Goal: Task Accomplishment & Management: Complete application form

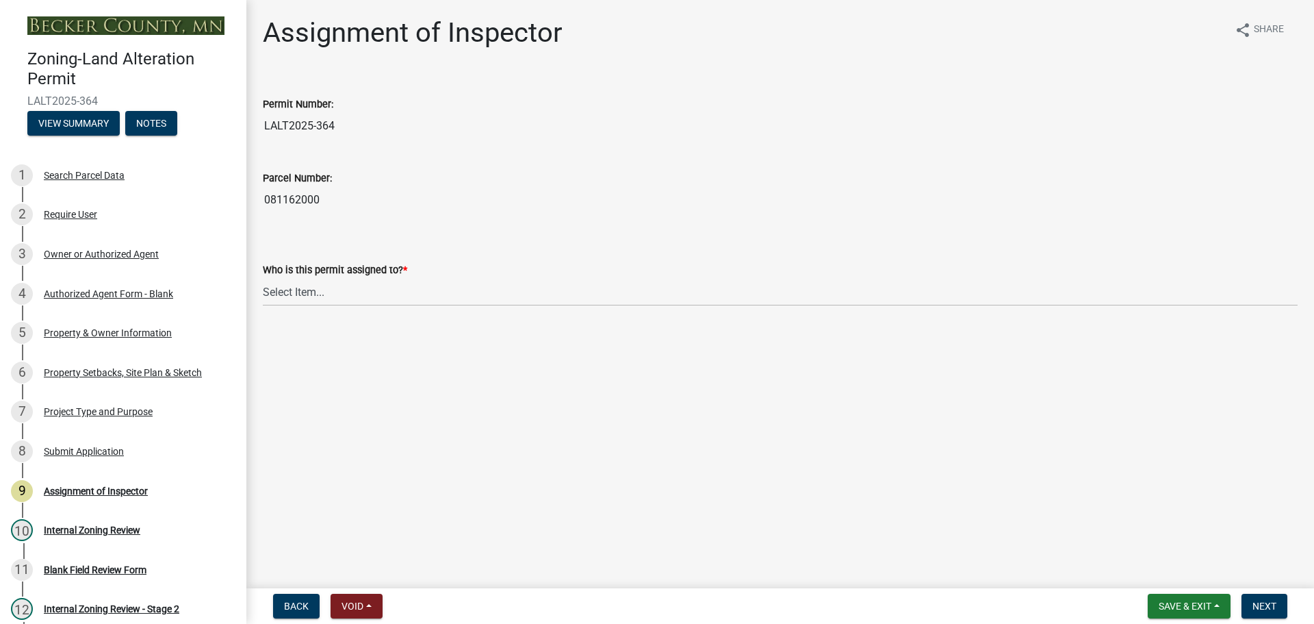
drag, startPoint x: 327, startPoint y: 203, endPoint x: 265, endPoint y: 205, distance: 61.7
click at [265, 205] on input "081162000" at bounding box center [780, 199] width 1035 height 27
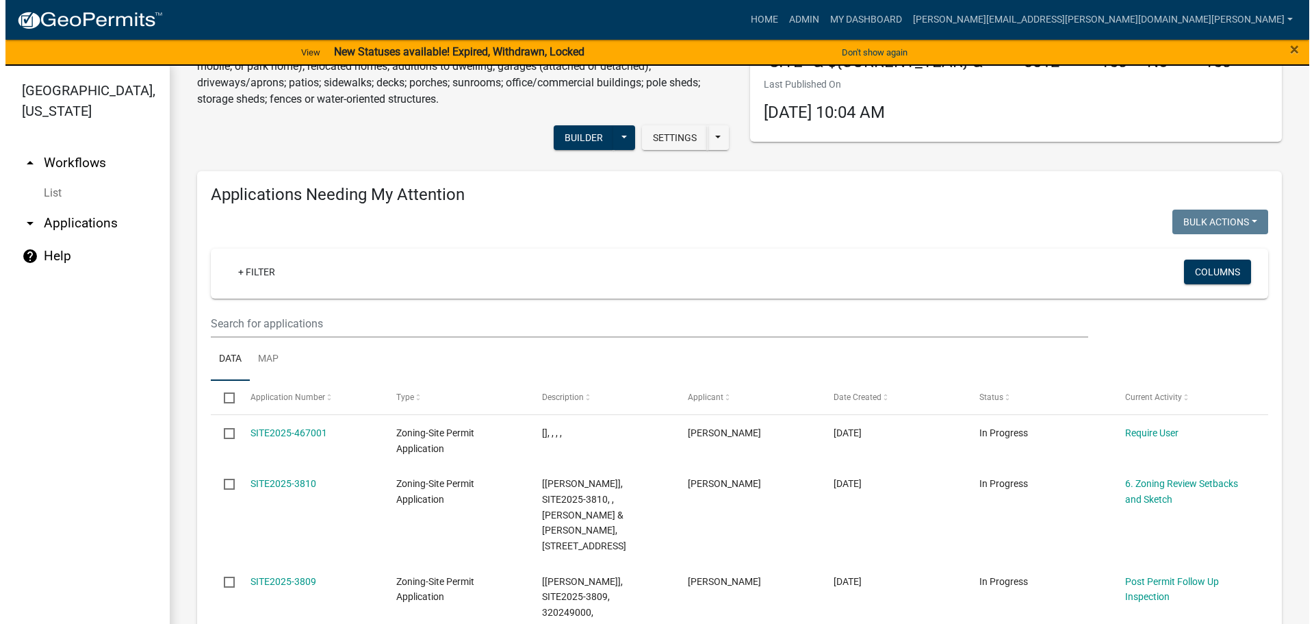
scroll to position [274, 0]
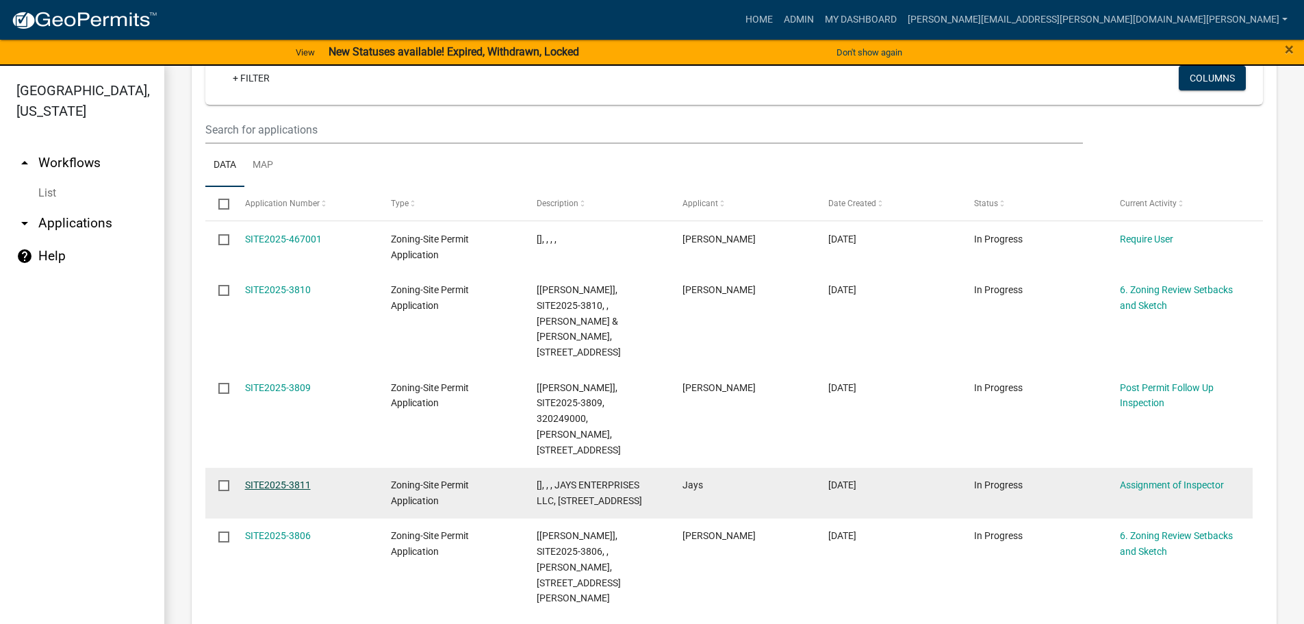
click at [268, 479] on link "SITE2025-3811" at bounding box center [278, 484] width 66 height 11
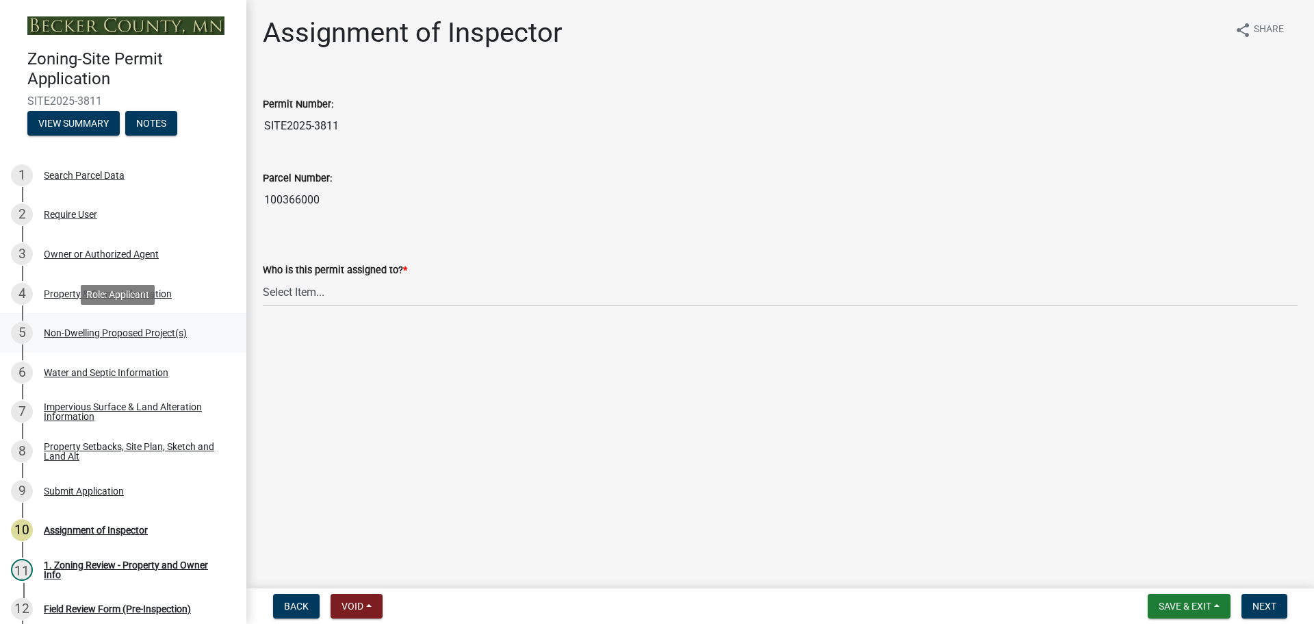
click at [67, 328] on div "Non-Dwelling Proposed Project(s)" at bounding box center [115, 333] width 143 height 10
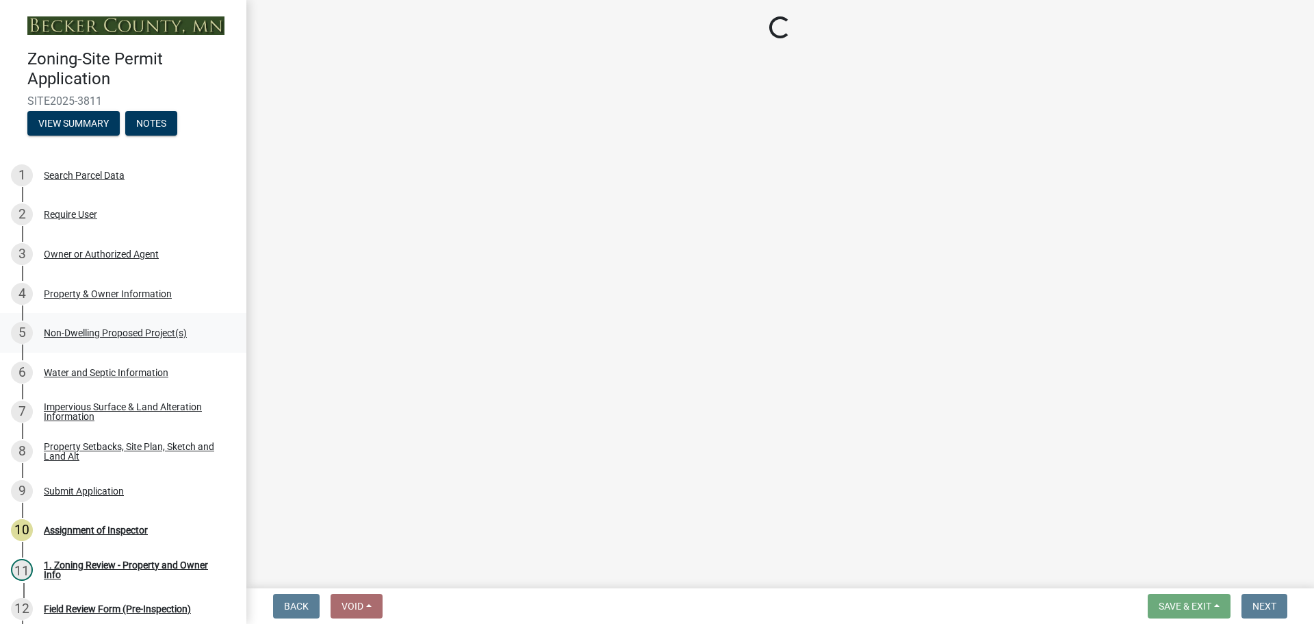
select select "6ced1b54-2913-4dbf-9776-23baa6524e46"
select select "3a2d96d3-fd69-4ed9-bae4-7a5aa03a7e58"
select select "6094bfe3-a997-46d7-8224-ceb3abf7e49e"
select select "ae391dbd-f41d-43ca-bdf1-092bd9136923"
select select "258cbdbc-8629-455d-9fed-6a57bf82144e"
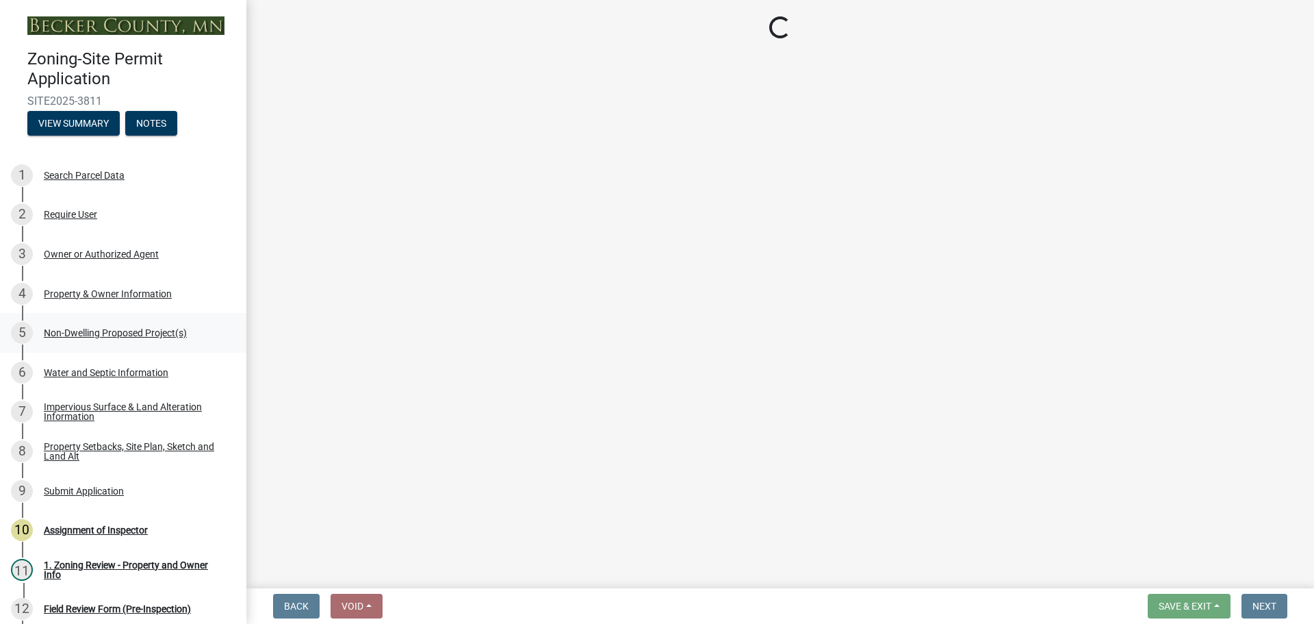
select select "a9a8393f-3c28-47b8-b6d9-84c94641c3fc"
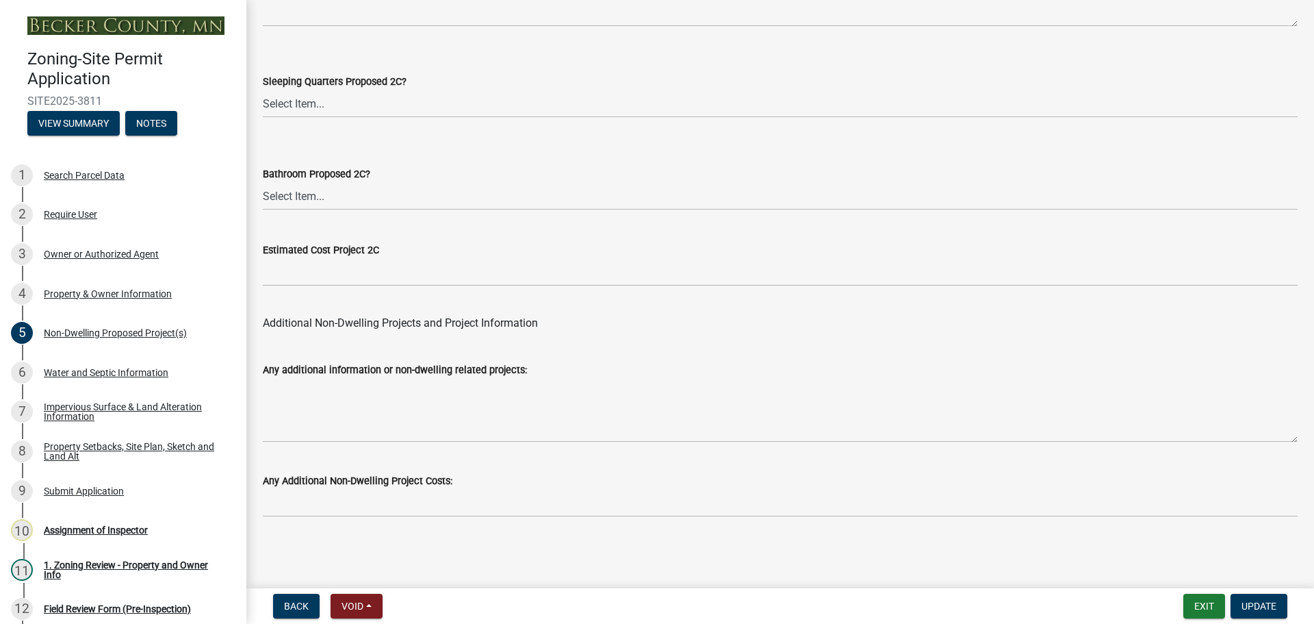
scroll to position [2681, 0]
click at [76, 368] on div "Water and Septic Information" at bounding box center [106, 373] width 125 height 10
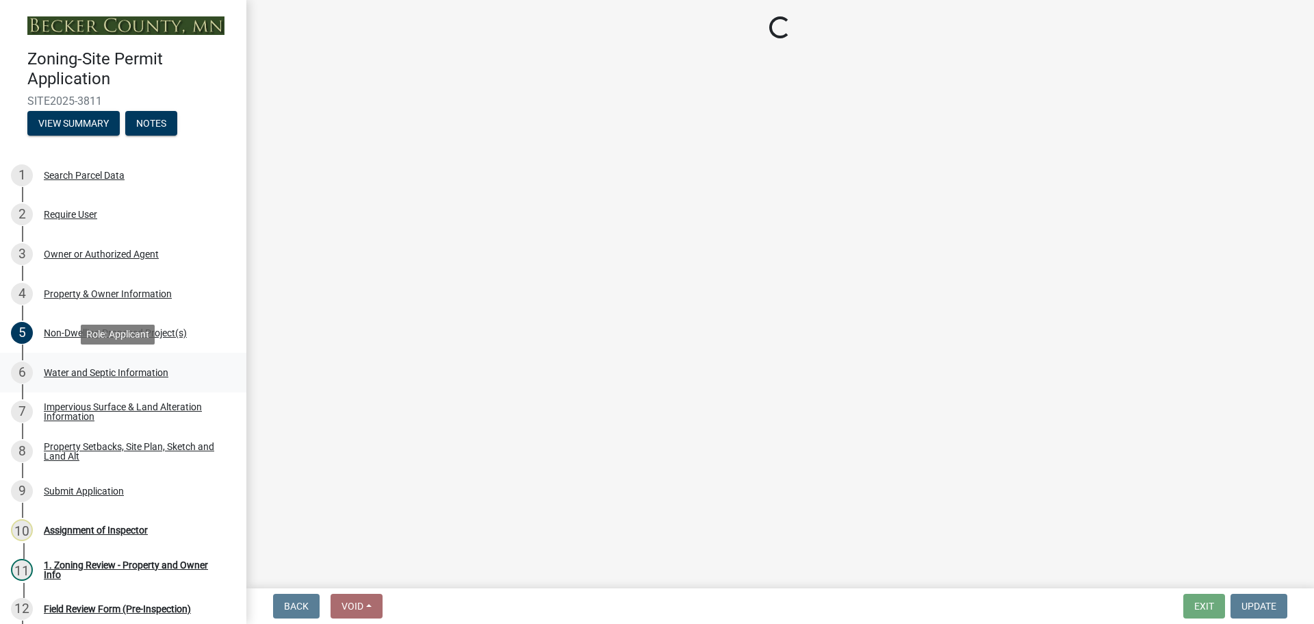
scroll to position [0, 0]
select select "9c51a48b-0bee-4836-8d5c-beab6e77ad2a"
select select "25b8aef2-9eed-4c0f-8836-08d4b8d082b1"
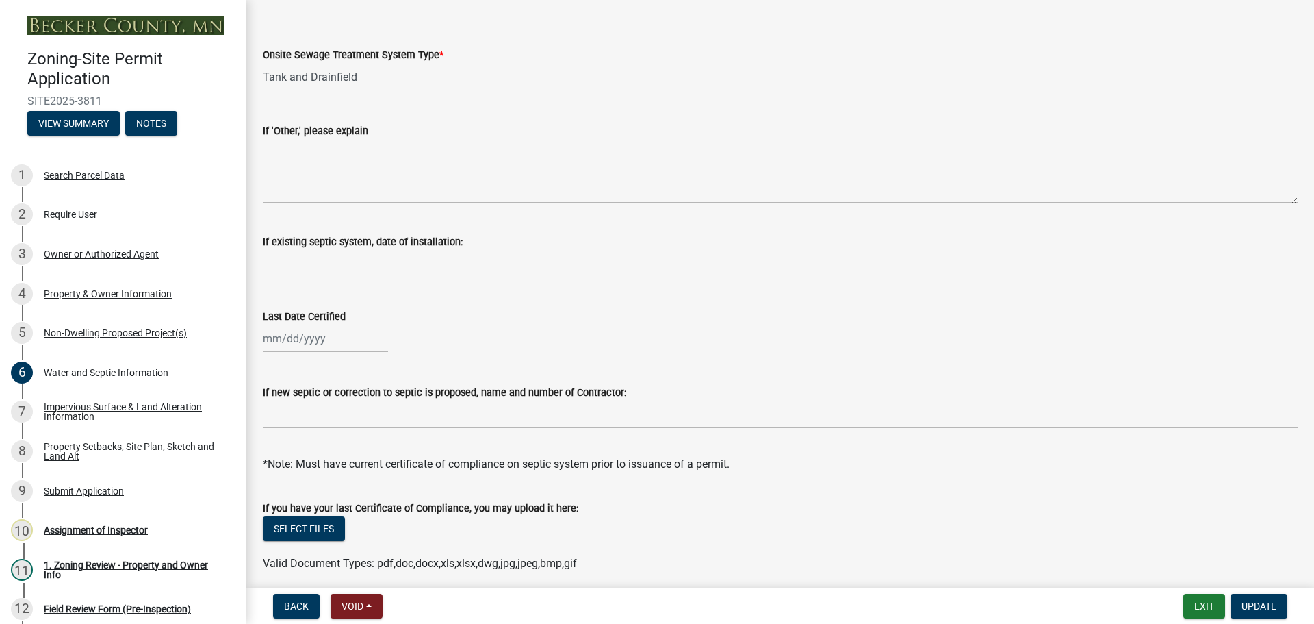
scroll to position [342, 0]
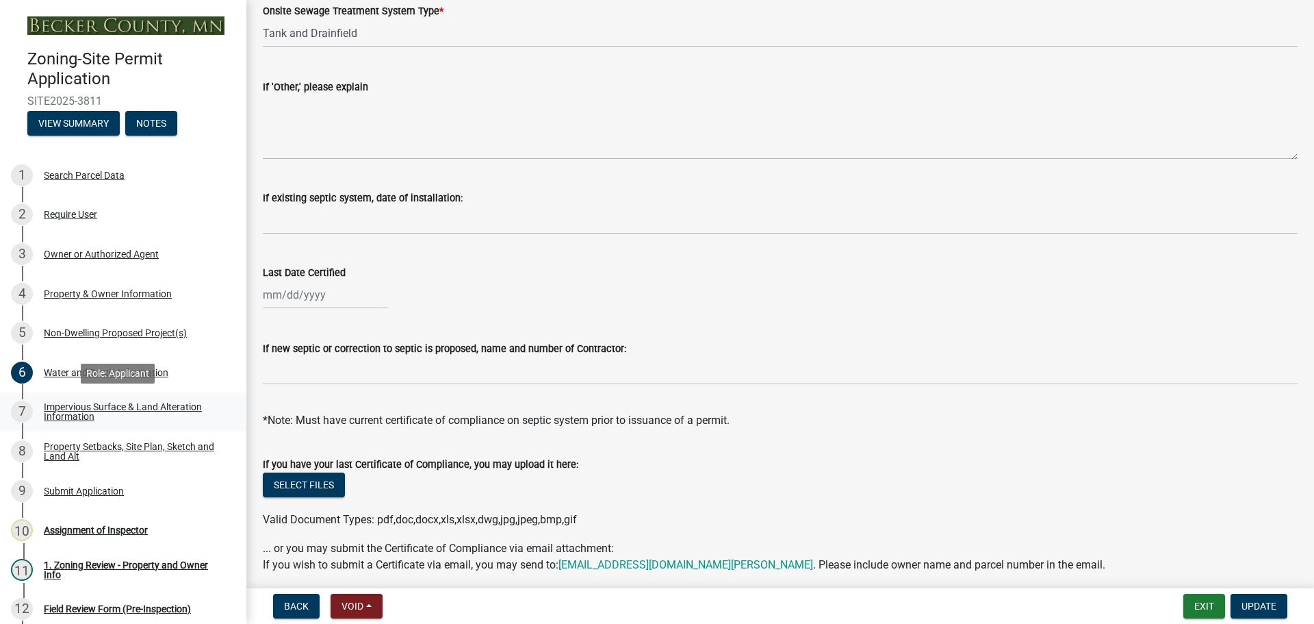
click at [91, 406] on div "Impervious Surface & Land Alteration Information" at bounding box center [134, 411] width 181 height 19
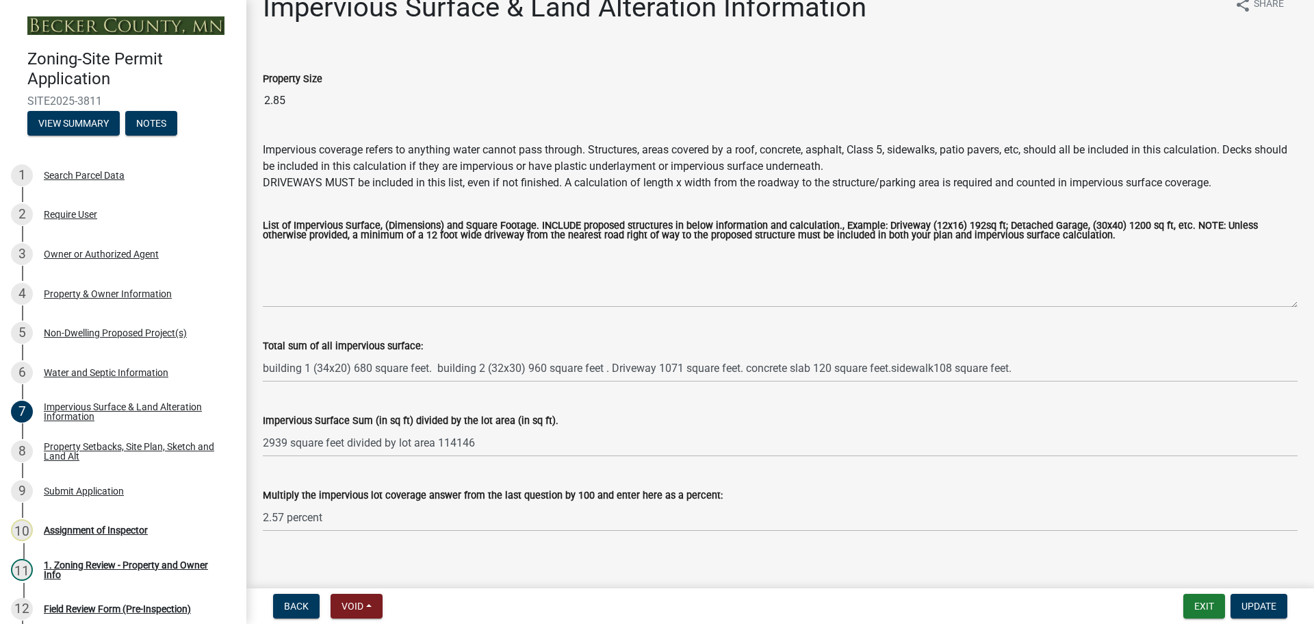
scroll to position [39, 0]
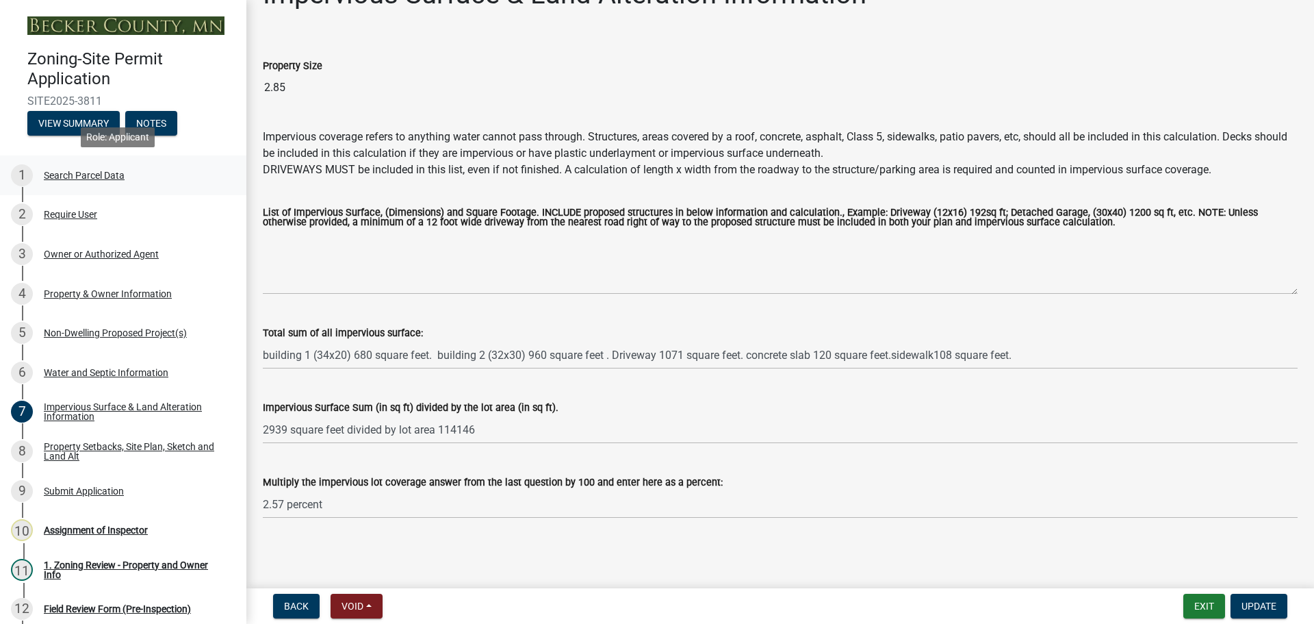
click at [77, 170] on div "Search Parcel Data" at bounding box center [84, 175] width 81 height 10
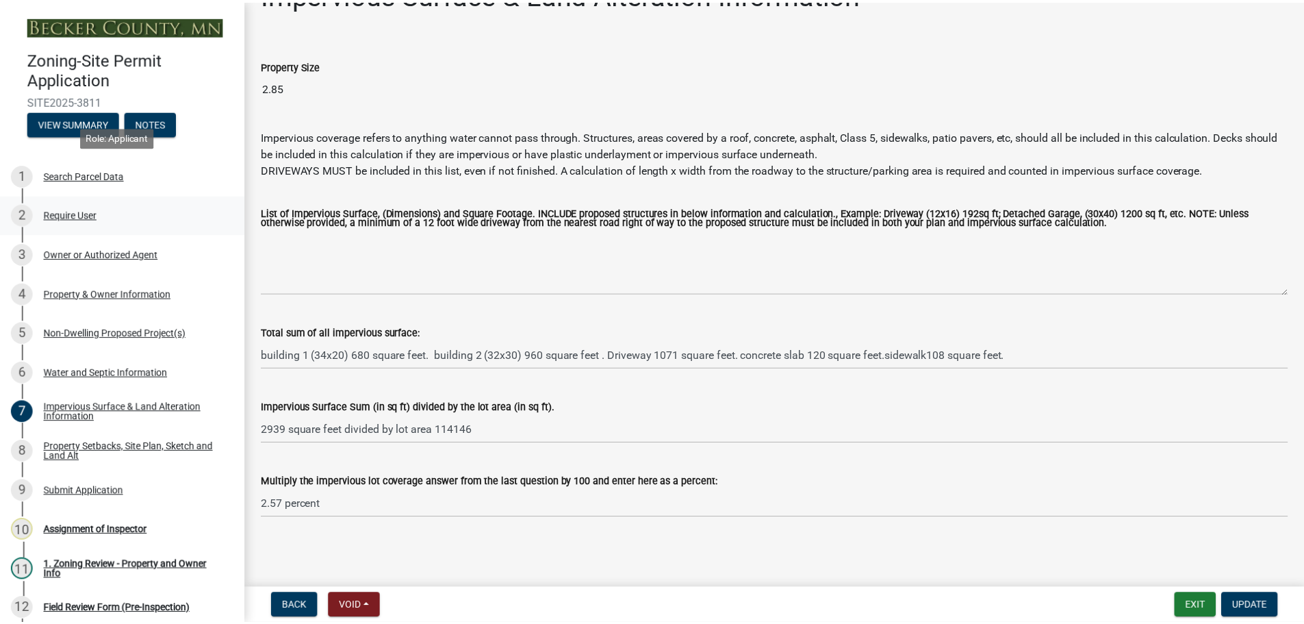
scroll to position [0, 0]
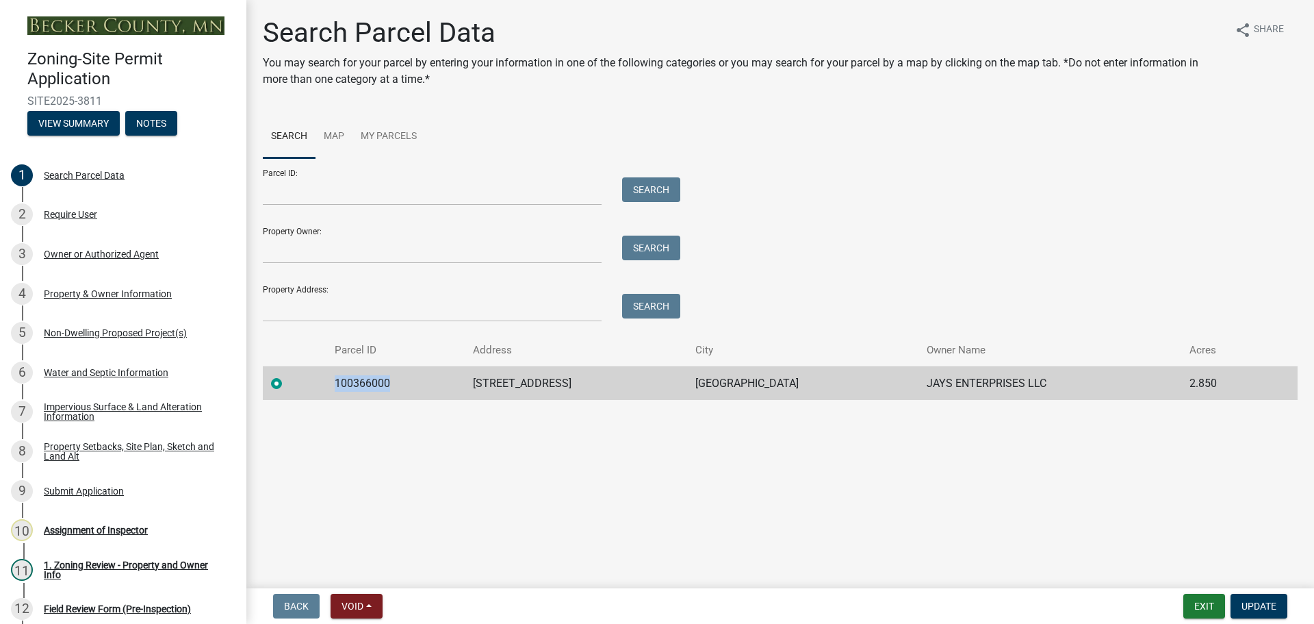
drag, startPoint x: 392, startPoint y: 379, endPoint x: 338, endPoint y: 376, distance: 54.9
click at [338, 376] on td "100366000" at bounding box center [396, 383] width 139 height 34
copy td "100366000"
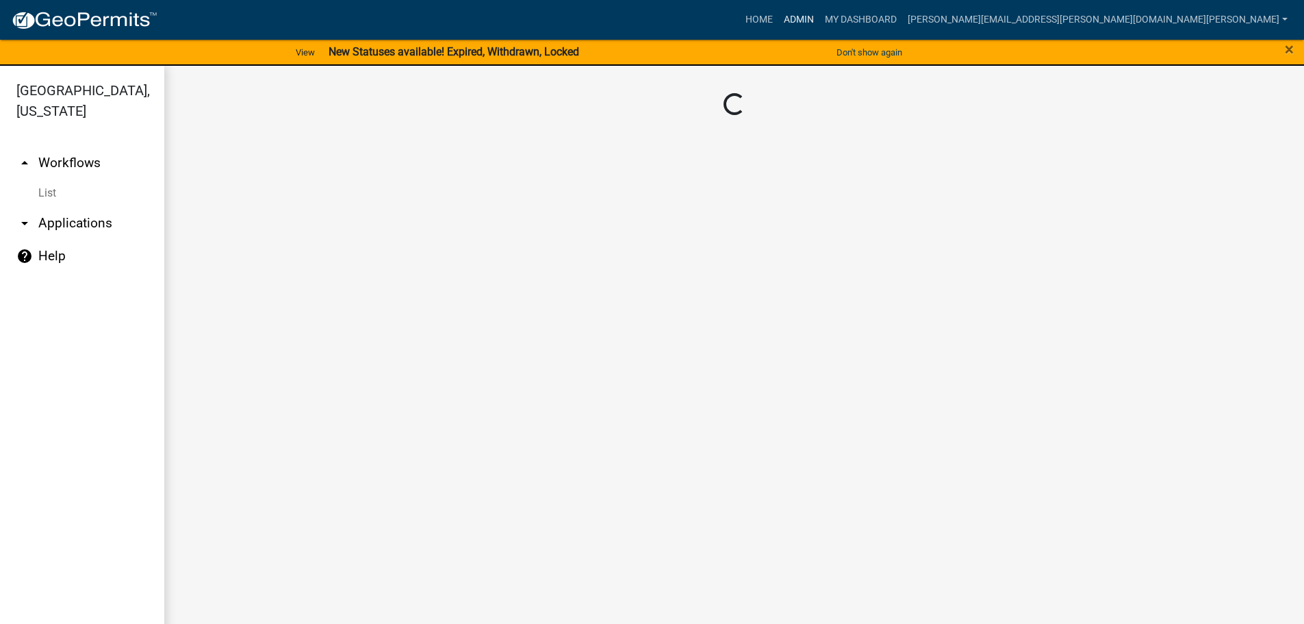
click at [819, 14] on link "Admin" at bounding box center [798, 20] width 41 height 26
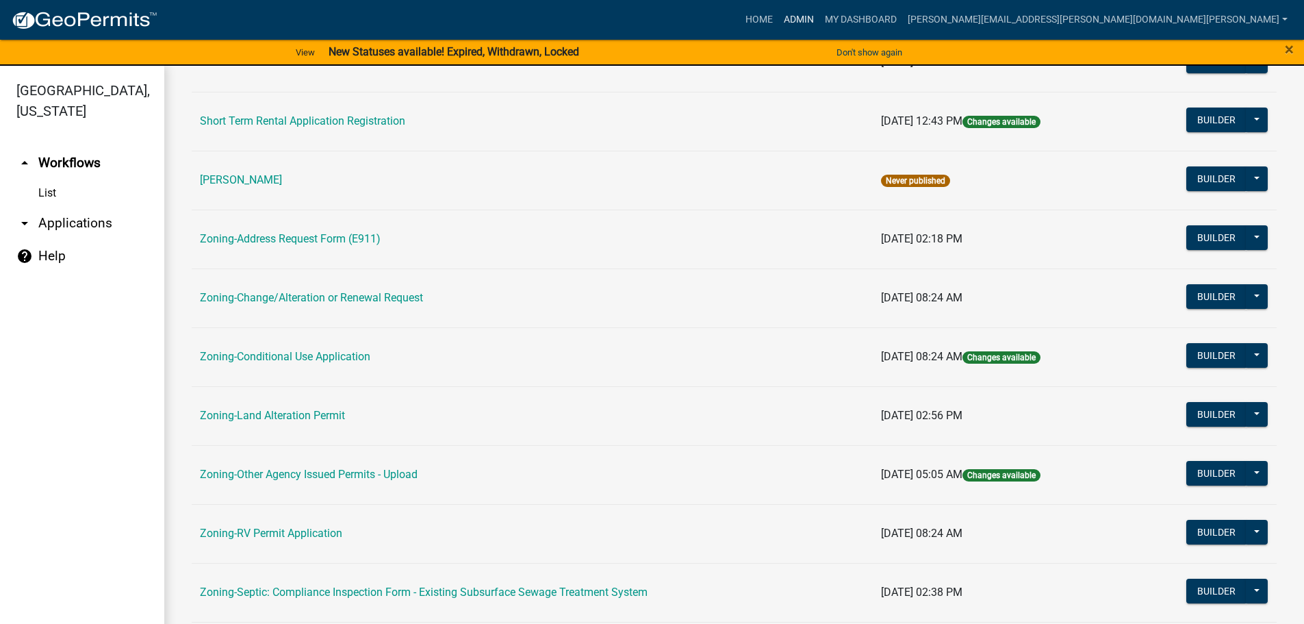
scroll to position [411, 0]
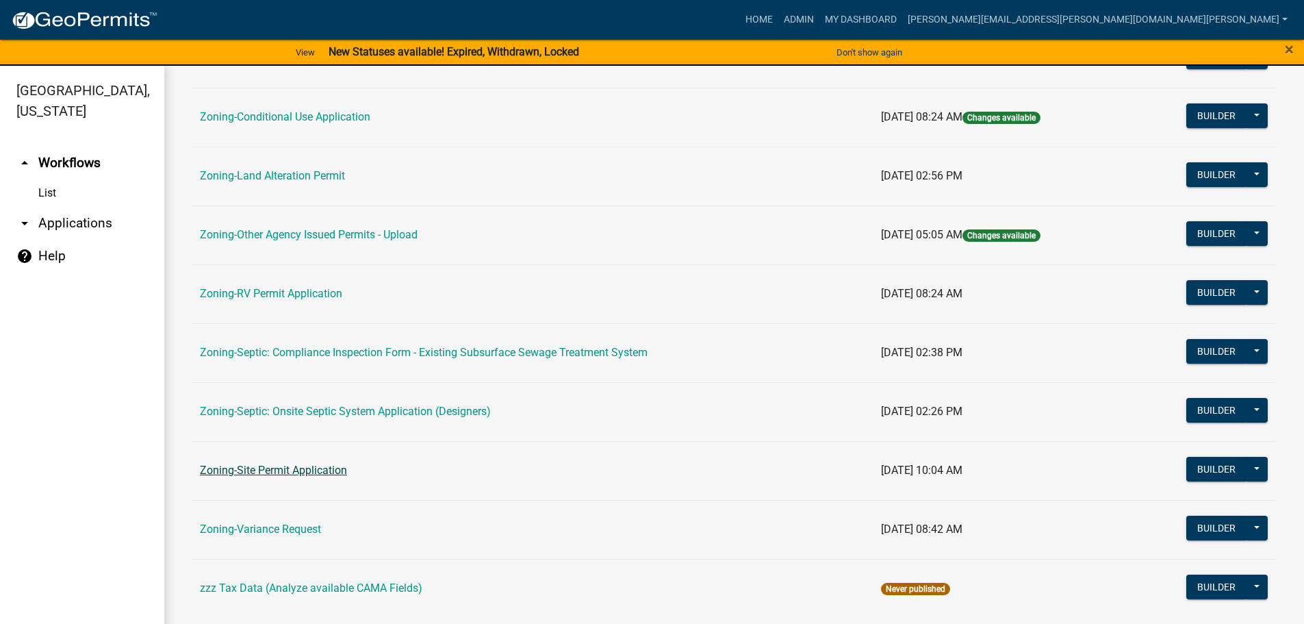
click at [298, 468] on link "Zoning-Site Permit Application" at bounding box center [273, 469] width 147 height 13
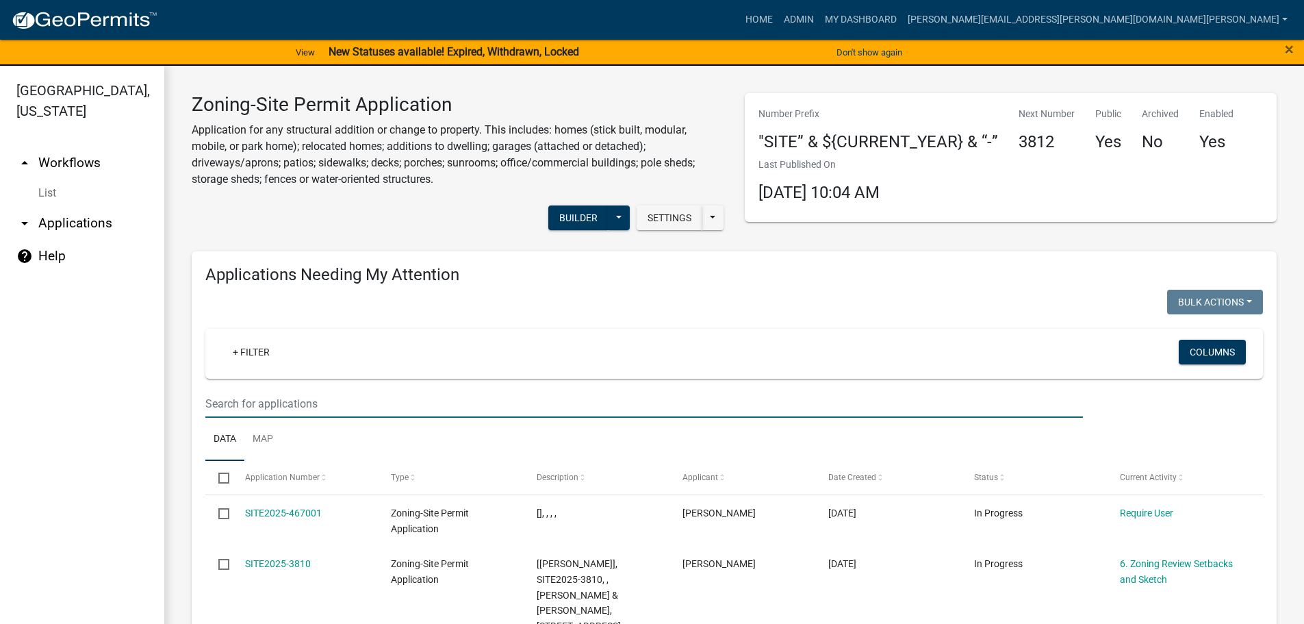
click at [290, 397] on input "text" at bounding box center [644, 404] width 878 height 28
click at [282, 403] on input "text" at bounding box center [644, 404] width 878 height 28
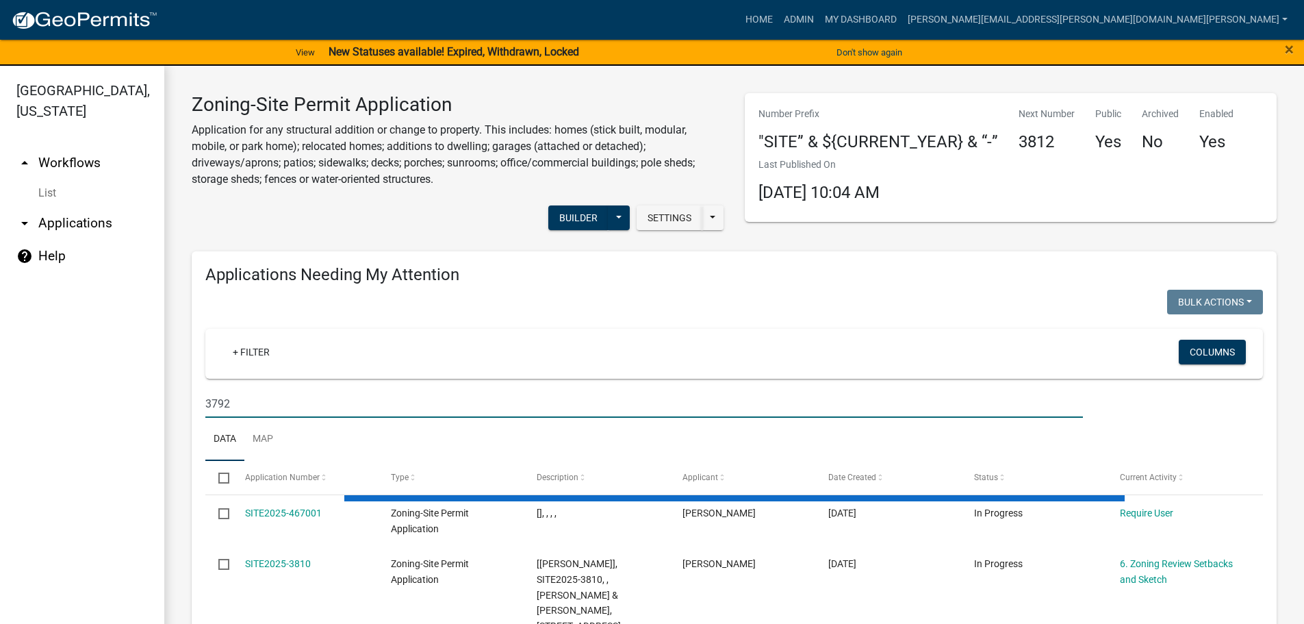
type input "3792"
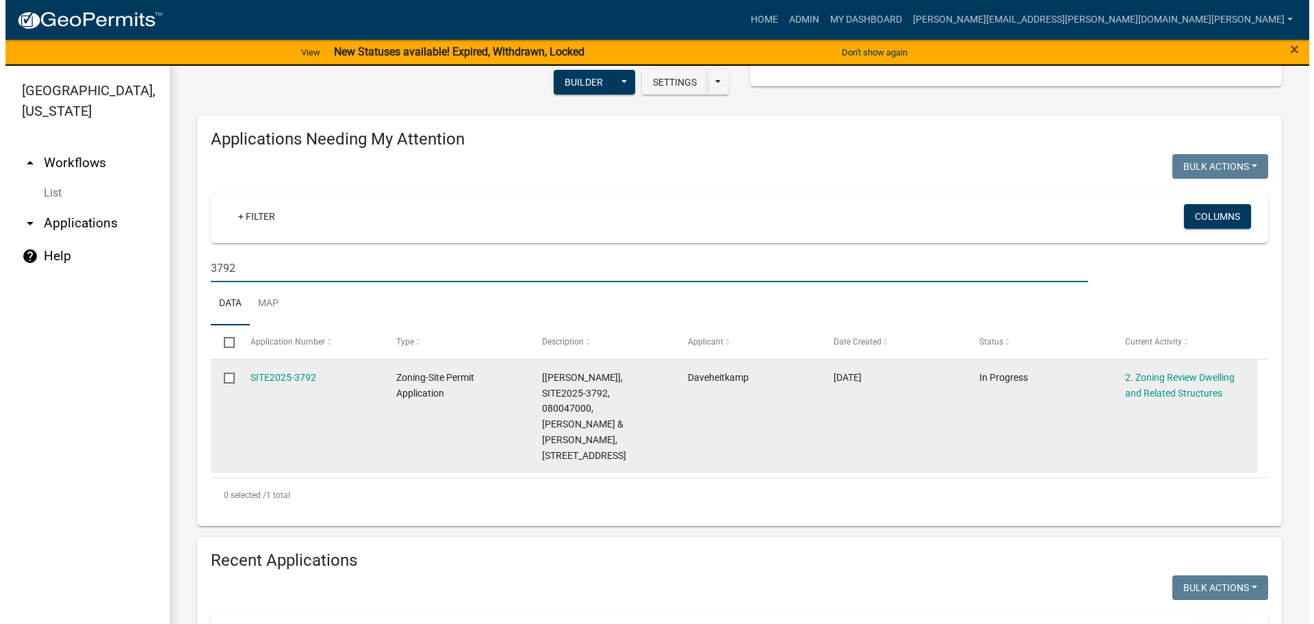
scroll to position [137, 0]
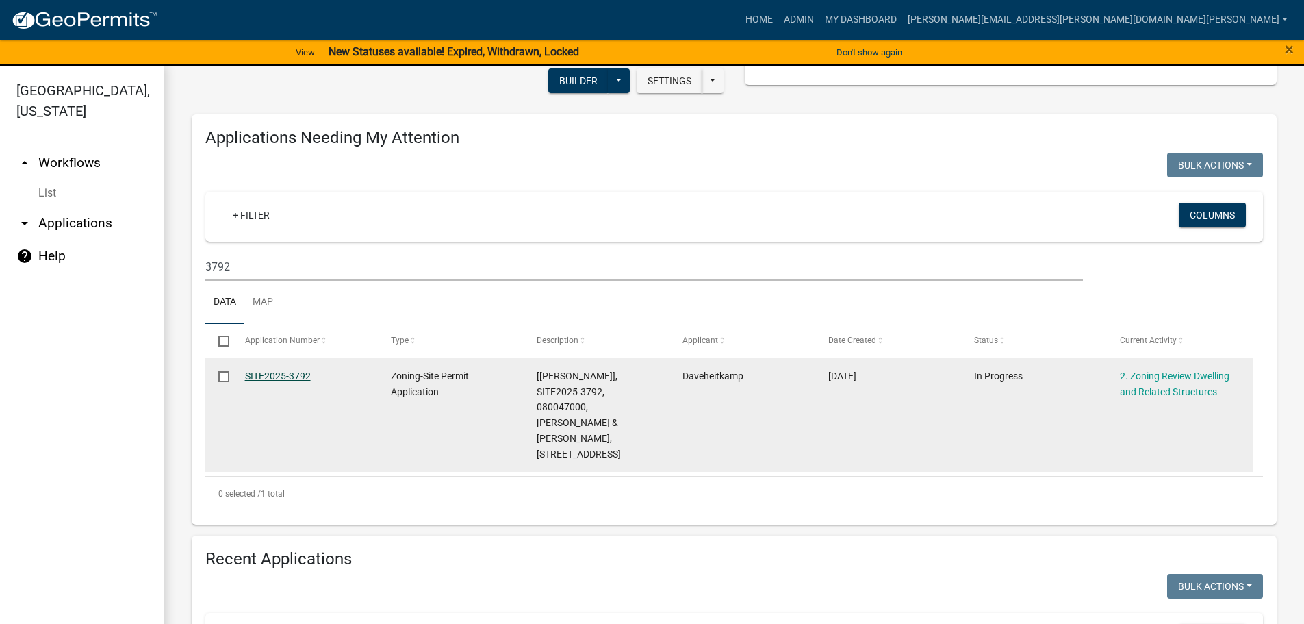
click at [298, 370] on link "SITE2025-3792" at bounding box center [278, 375] width 66 height 11
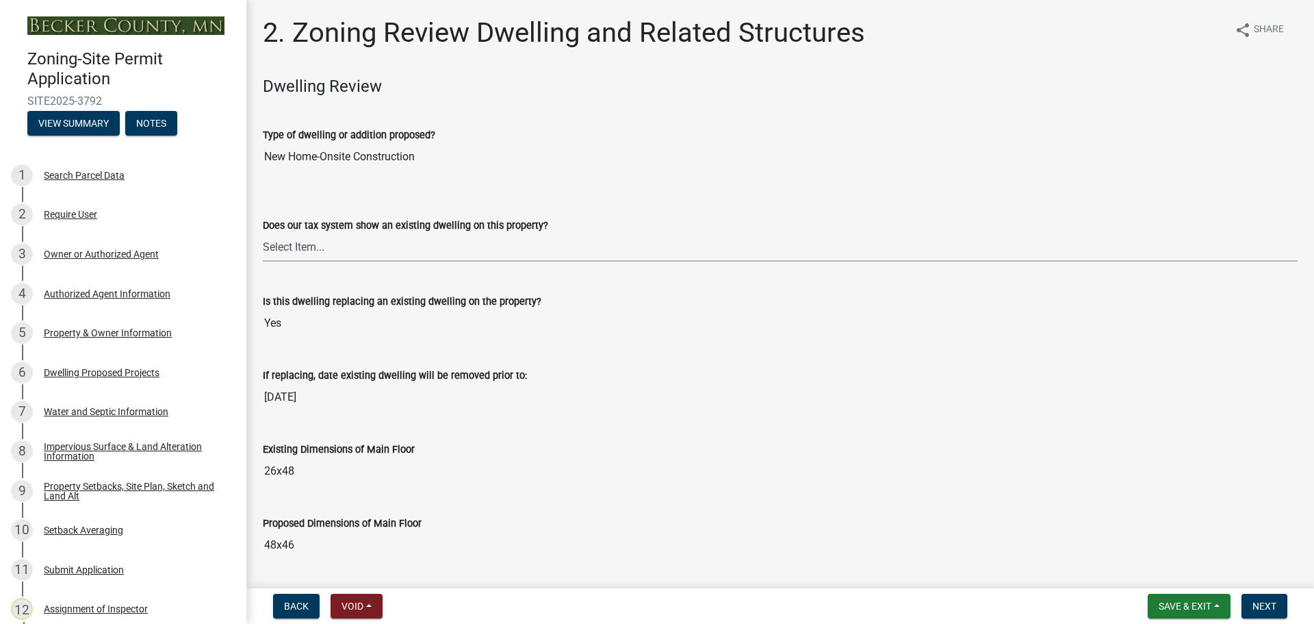
click at [277, 240] on select "Select Item... Yes No" at bounding box center [780, 247] width 1035 height 28
click at [263, 233] on select "Select Item... Yes No" at bounding box center [780, 247] width 1035 height 28
select select "f2f95036-4389-4179-8147-4ee015bbd016"
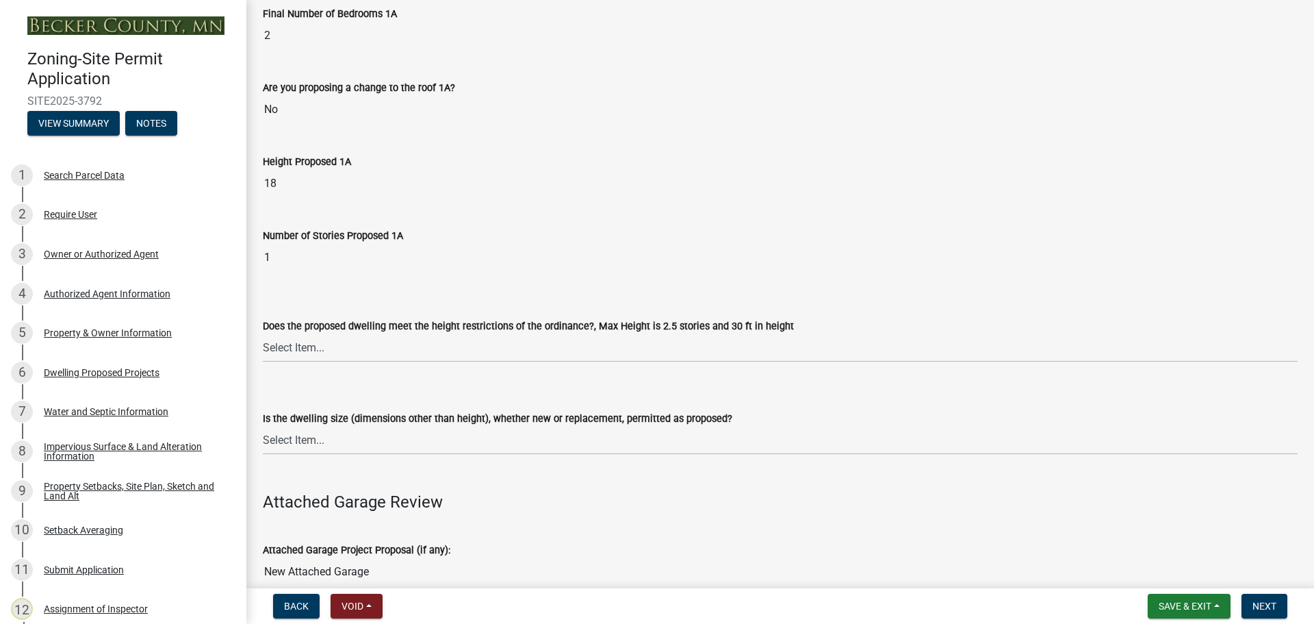
scroll to position [1095, 0]
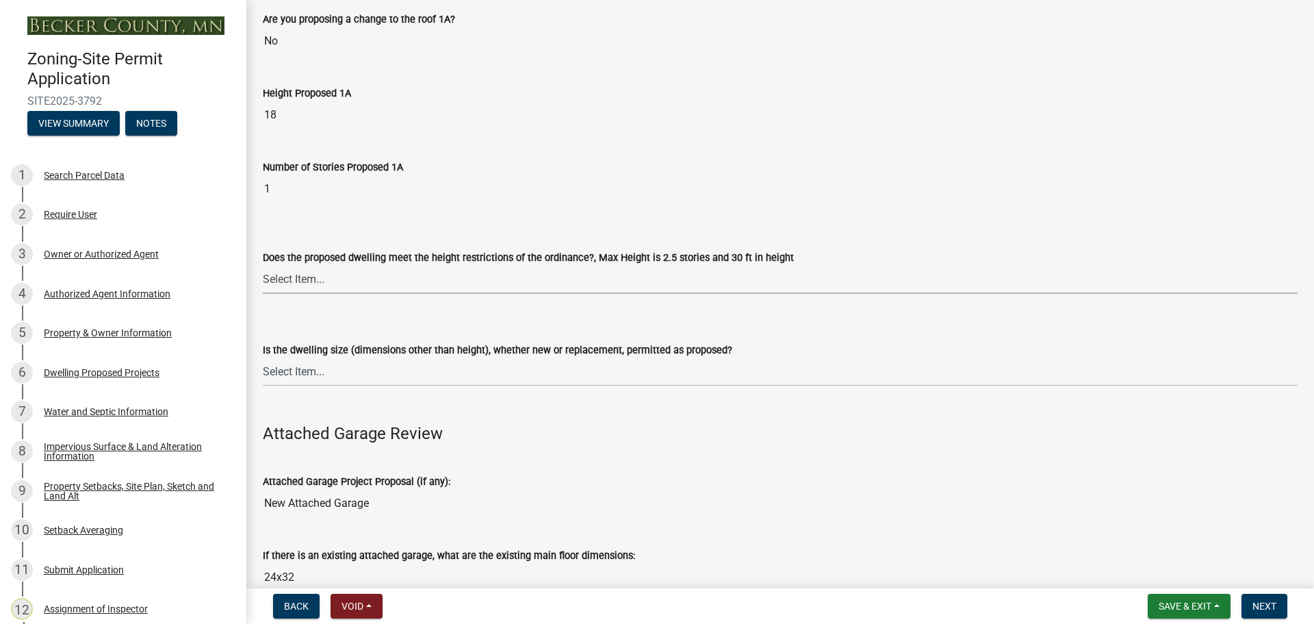
click at [283, 277] on select "Select Item... Yes No" at bounding box center [780, 280] width 1035 height 28
click at [263, 266] on select "Select Item... Yes No" at bounding box center [780, 280] width 1035 height 28
select select "f770ba3e-fc06-4da5-a68e-7171814f27a6"
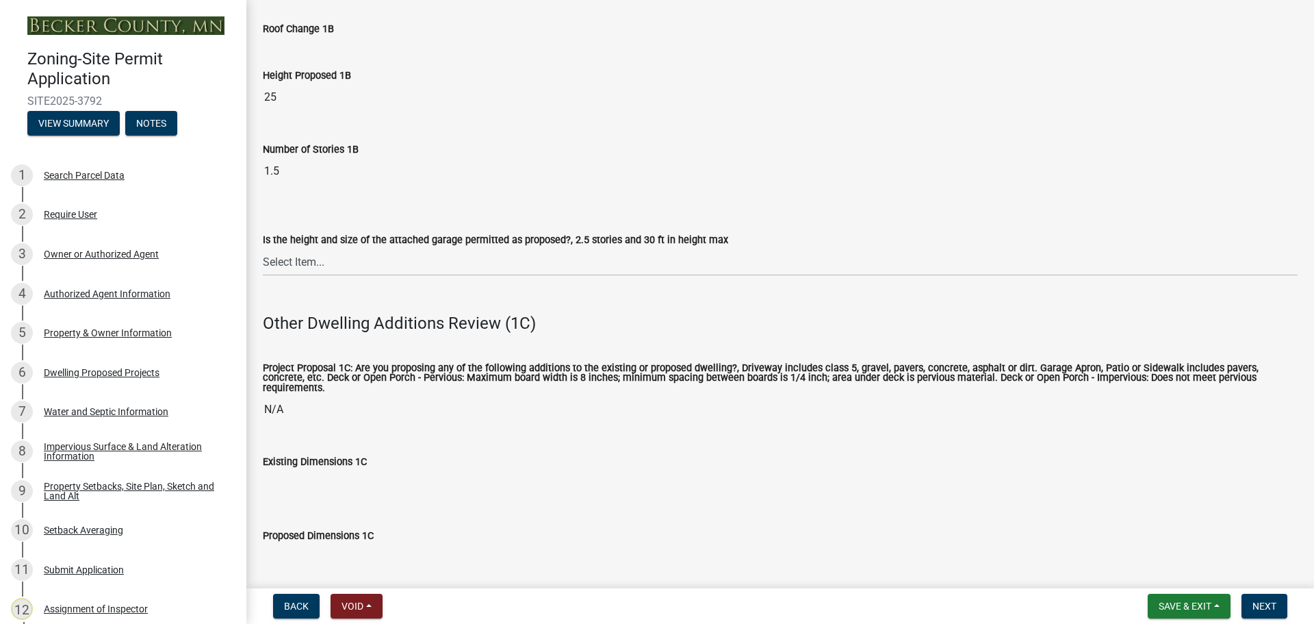
scroll to position [2054, 0]
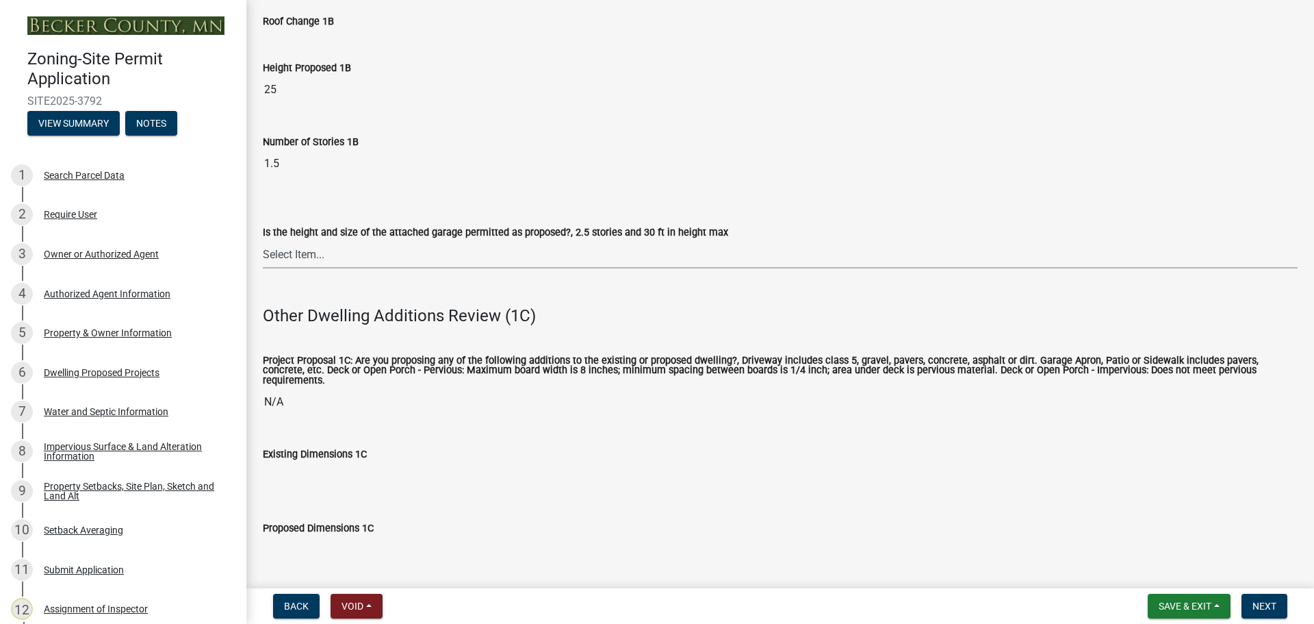
click at [293, 259] on select "Select Item... Yes No (explain in next field)" at bounding box center [780, 254] width 1035 height 28
click at [263, 240] on select "Select Item... Yes No (explain in next field)" at bounding box center [780, 254] width 1035 height 28
select select "133fc5ec-afea-46d5-9774-7a90c7b95151"
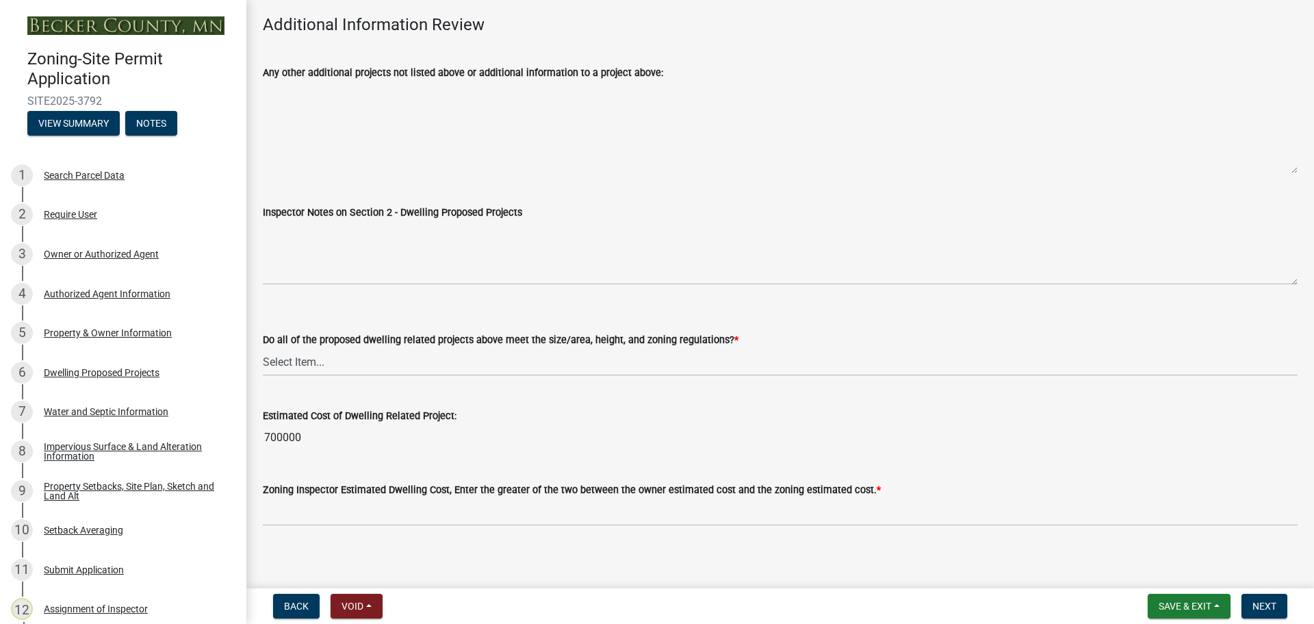
scroll to position [3365, 0]
click at [298, 348] on select "Select Item... Yes No" at bounding box center [780, 361] width 1035 height 28
click at [263, 347] on select "Select Item... Yes No" at bounding box center [780, 361] width 1035 height 28
select select "583413f8-e9f7-4a70-8fe6-066f5b429c7e"
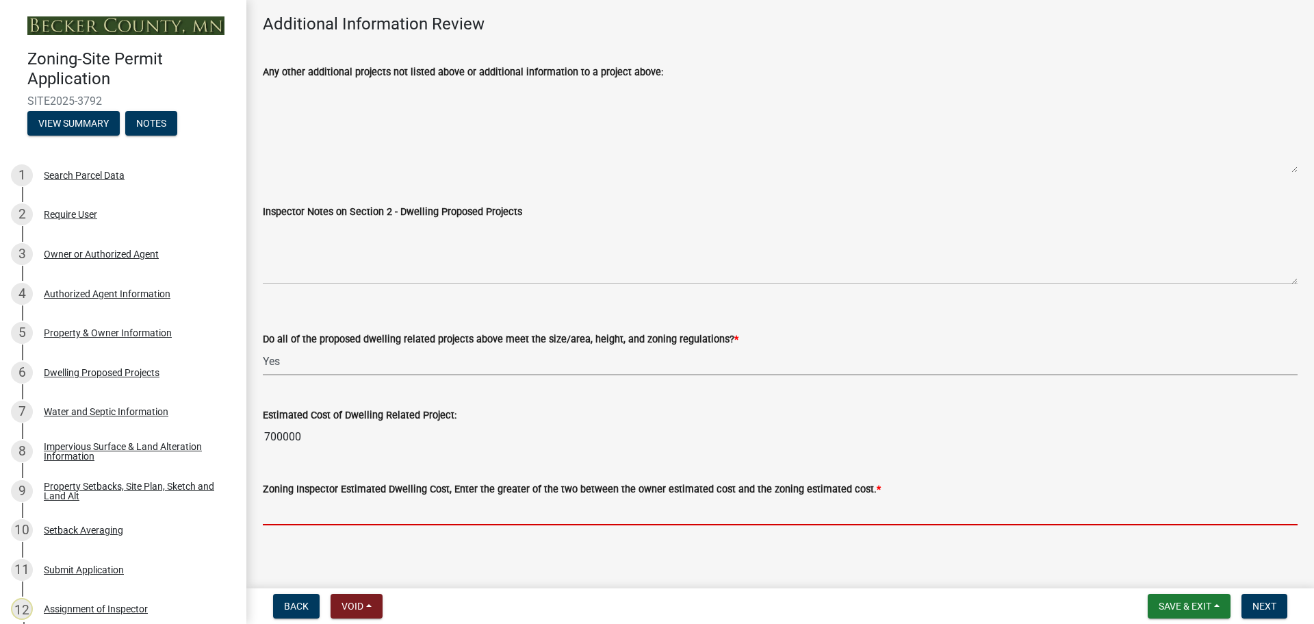
click at [321, 502] on input "text" at bounding box center [780, 511] width 1035 height 28
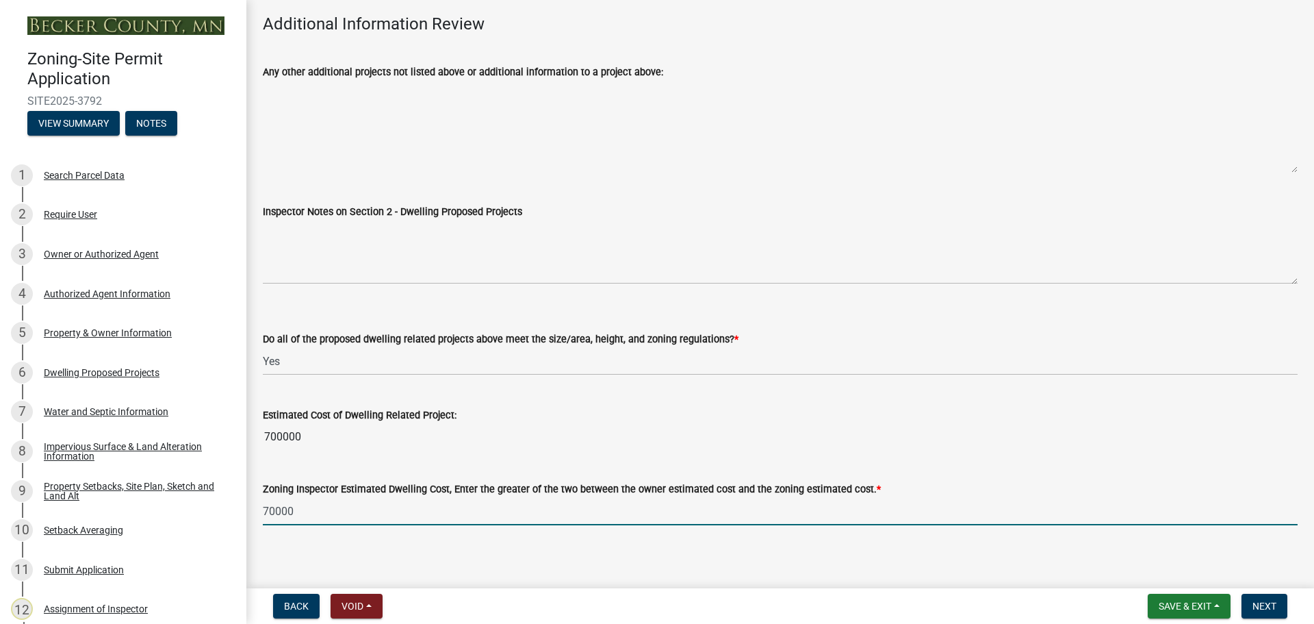
type input "700000"
click at [1258, 600] on span "Next" at bounding box center [1265, 605] width 24 height 11
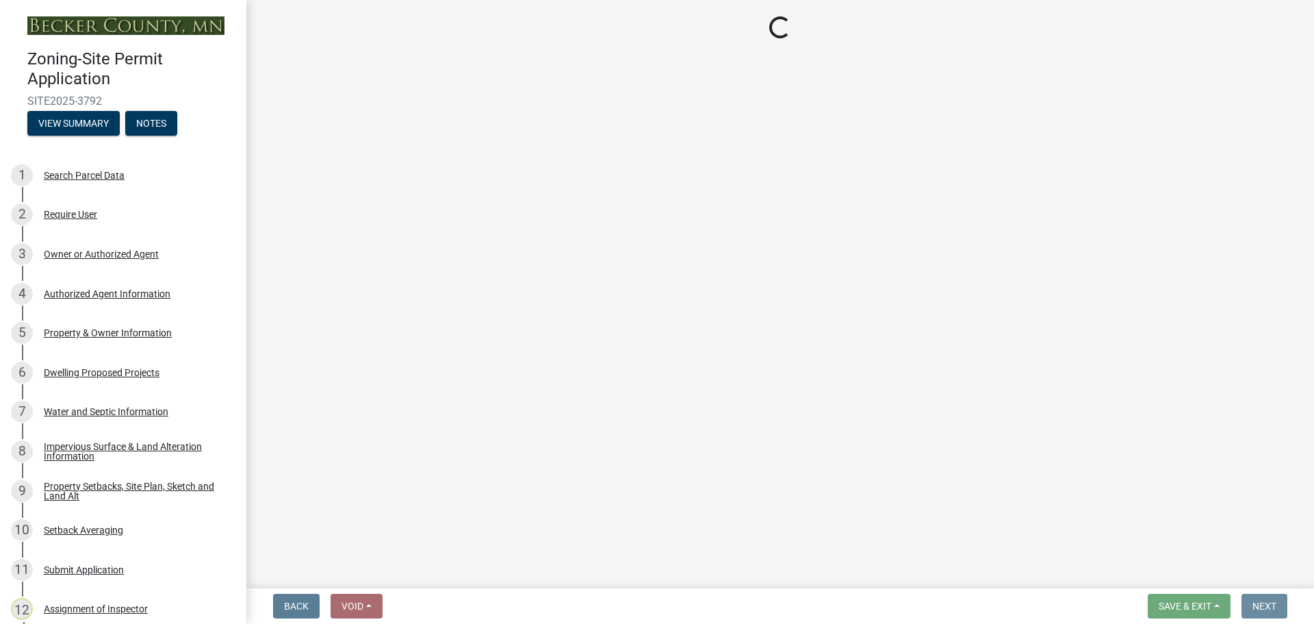
scroll to position [0, 0]
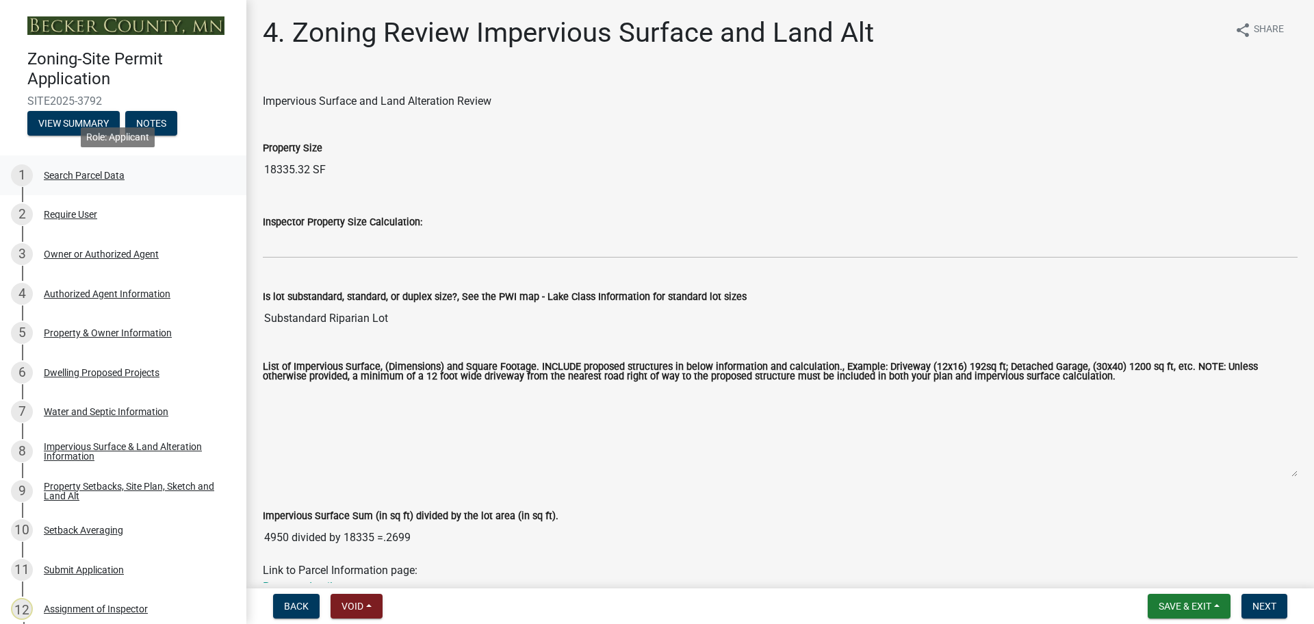
click at [100, 170] on div "Search Parcel Data" at bounding box center [84, 175] width 81 height 10
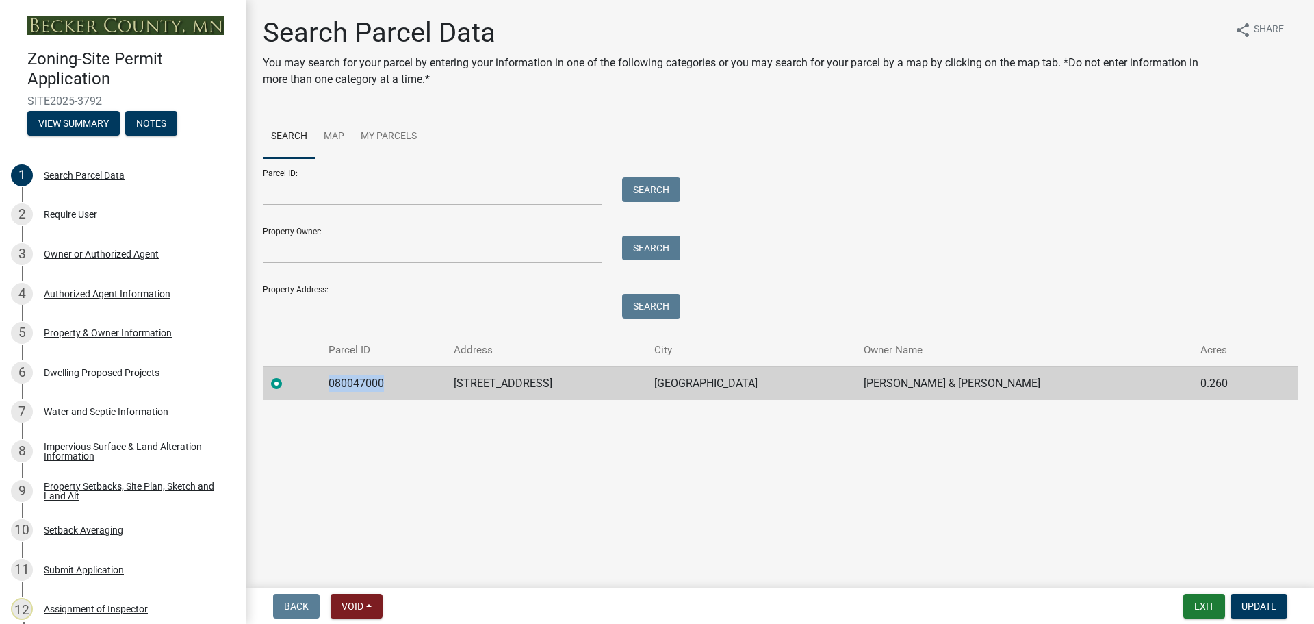
drag, startPoint x: 392, startPoint y: 379, endPoint x: 324, endPoint y: 374, distance: 68.0
click at [324, 374] on td "080047000" at bounding box center [382, 383] width 125 height 34
copy td "080047000"
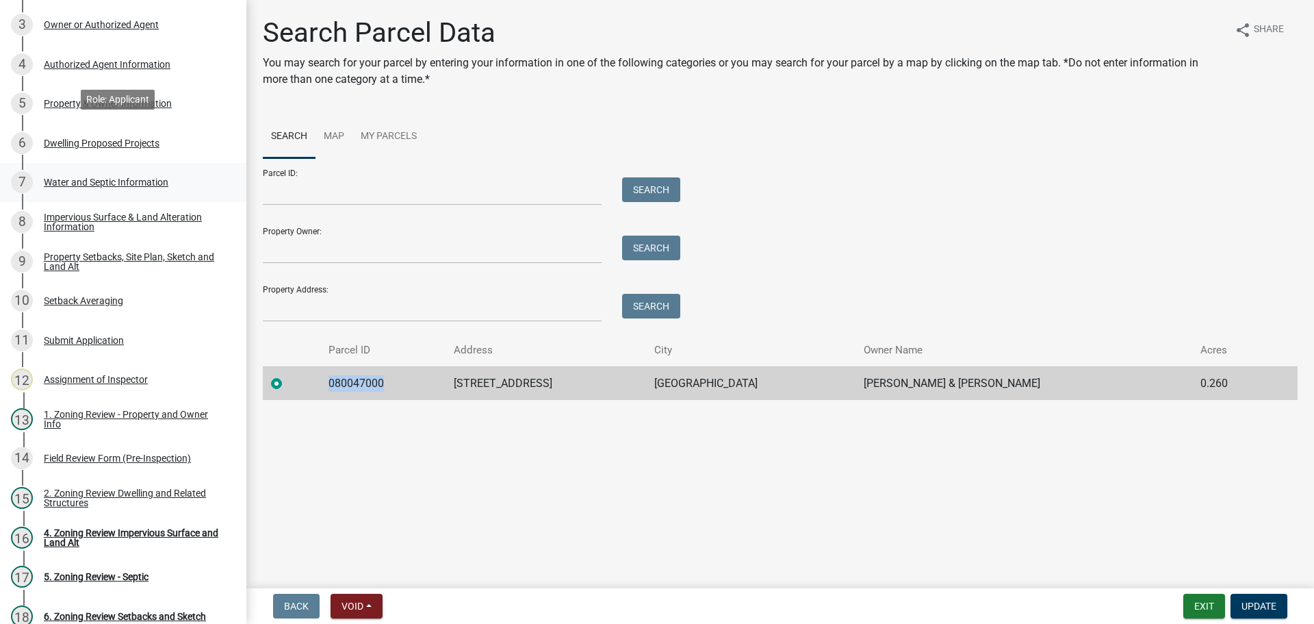
scroll to position [274, 0]
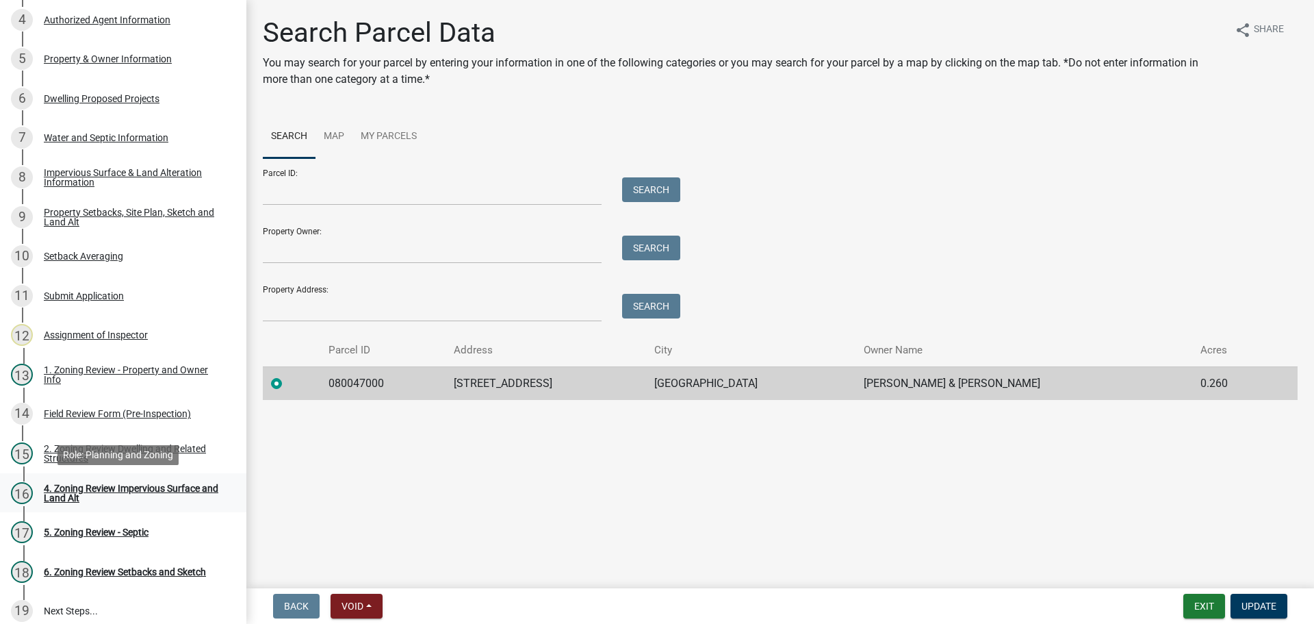
click at [155, 491] on div "4. Zoning Review Impervious Surface and Land Alt" at bounding box center [134, 492] width 181 height 19
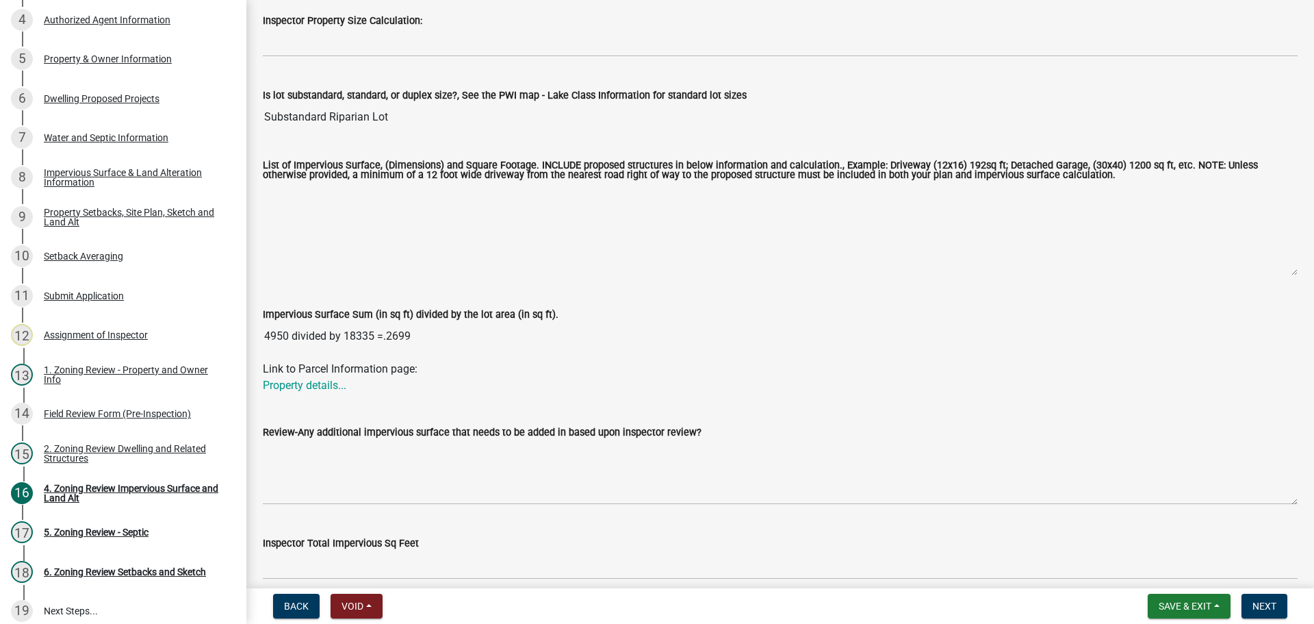
scroll to position [205, 0]
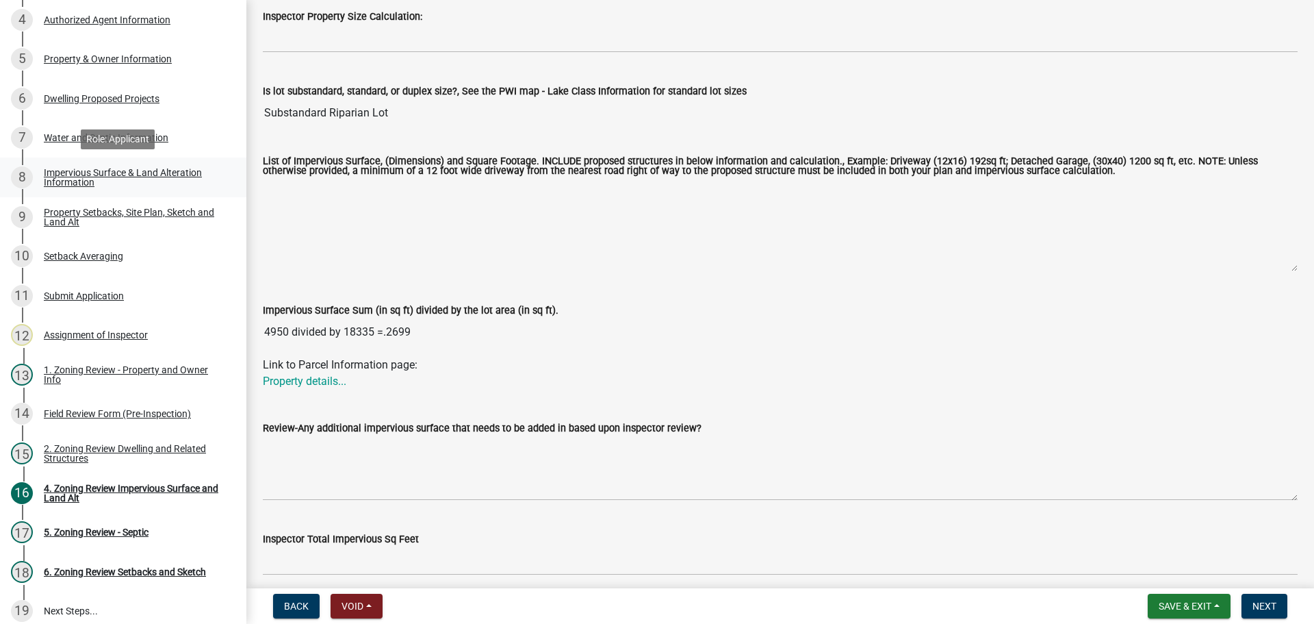
click at [120, 173] on div "Impervious Surface & Land Alteration Information" at bounding box center [134, 177] width 181 height 19
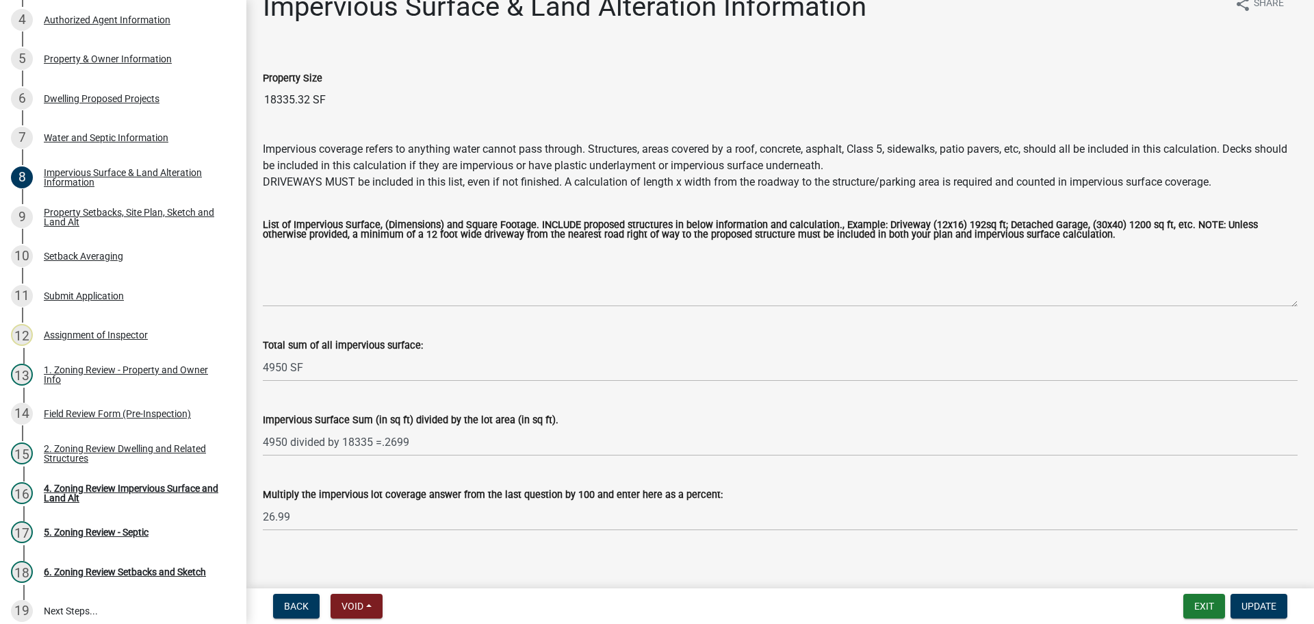
scroll to position [39, 0]
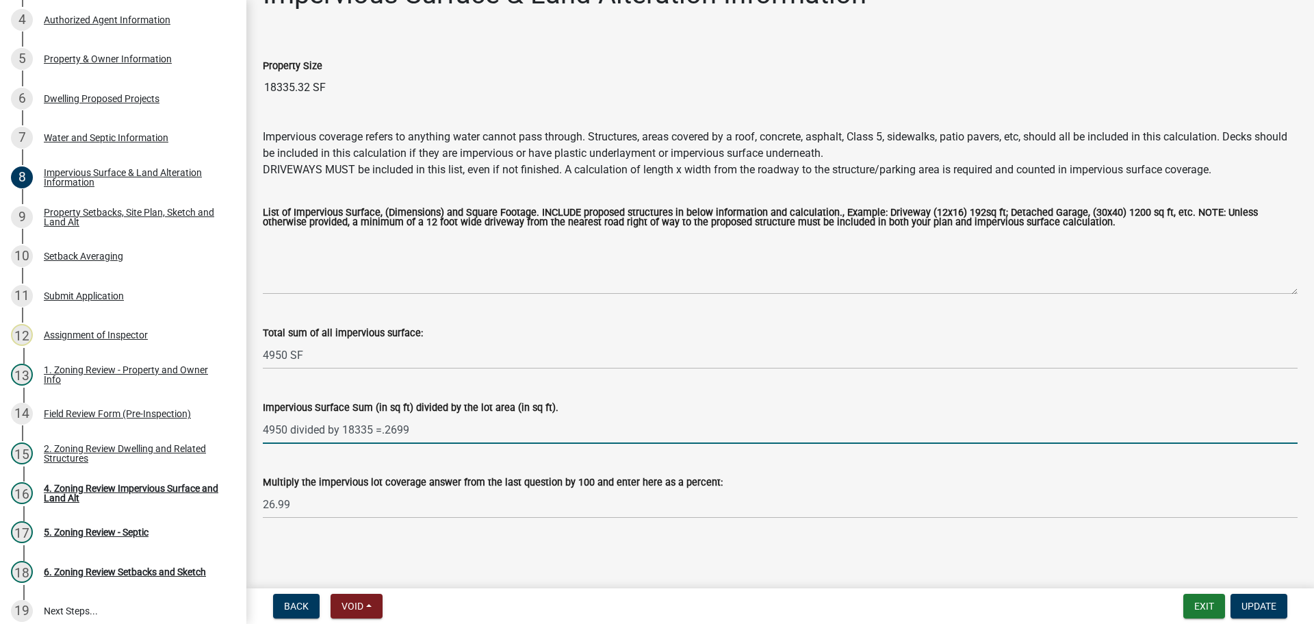
click at [795, 435] on input "4950 divided by 18335 =.2699" at bounding box center [780, 430] width 1035 height 28
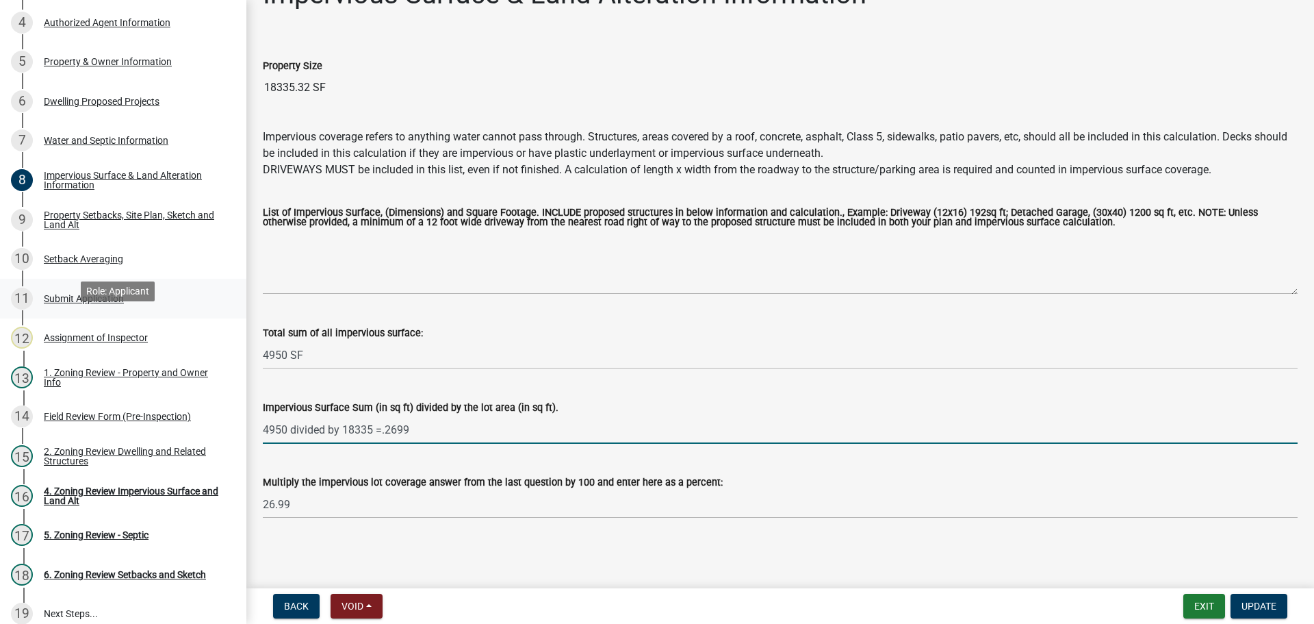
scroll to position [240, 0]
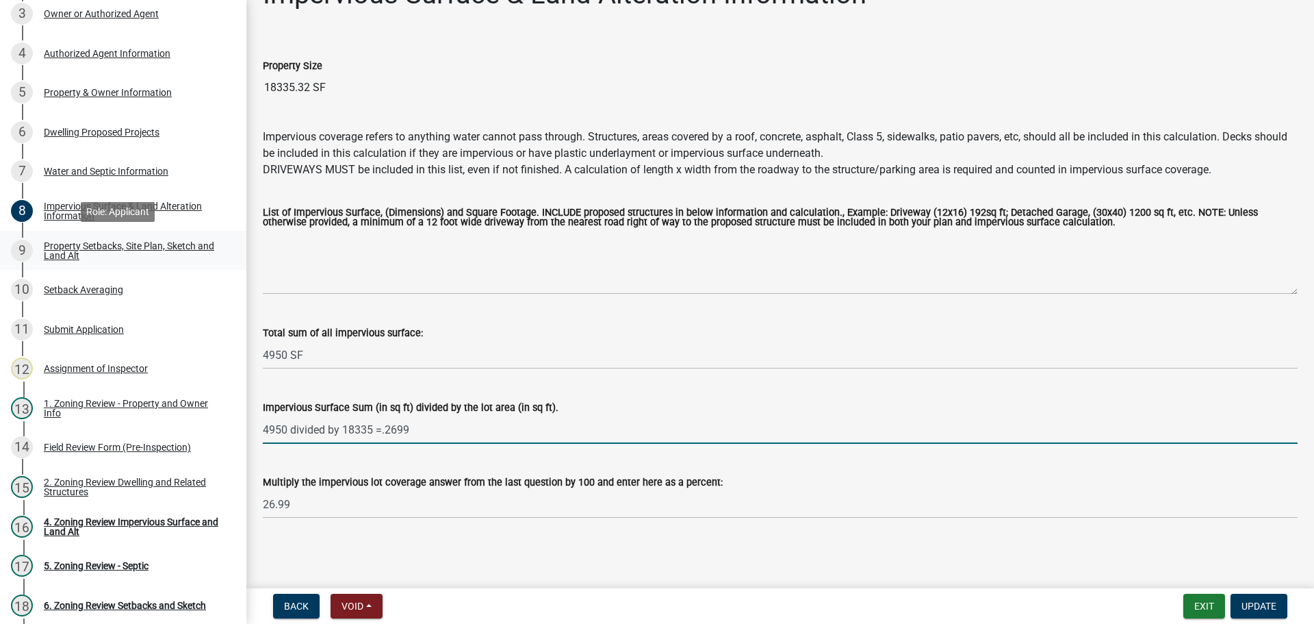
click at [122, 237] on link "9 Property Setbacks, Site Plan, Sketch and Land Alt" at bounding box center [123, 251] width 246 height 40
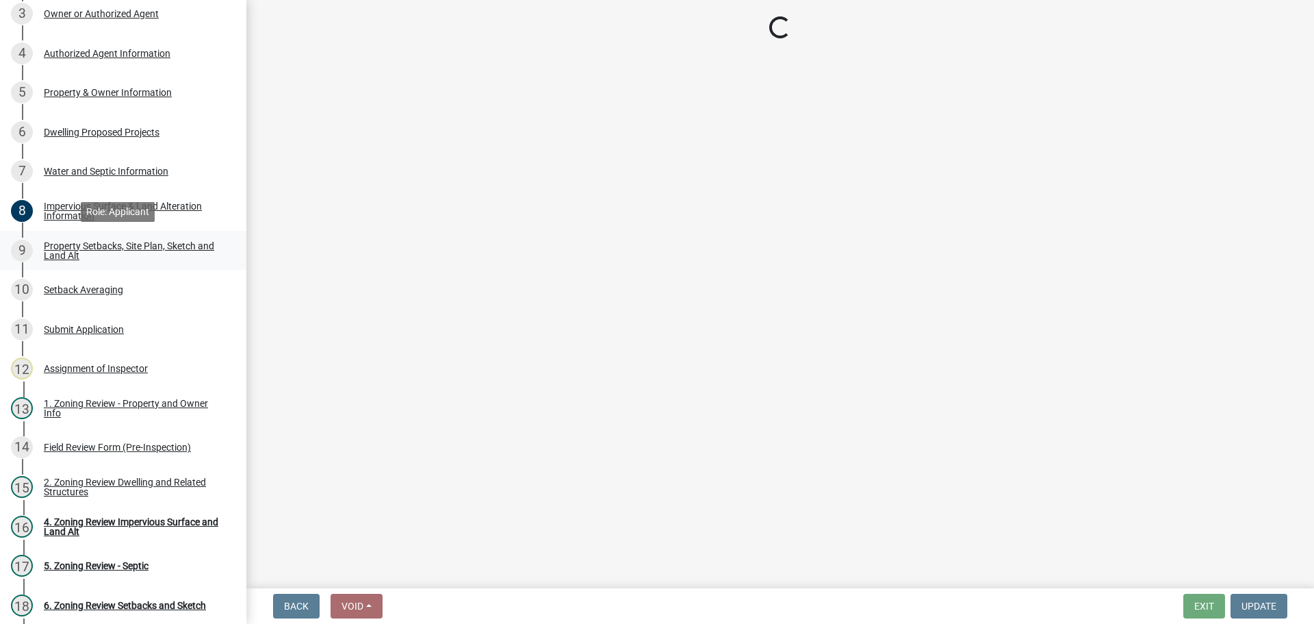
scroll to position [0, 0]
select select "7b13c63f-e699-4112-b373-98fbd28ec536"
select select "2e080c5a-0cc7-4619-8f05-57ce16dac6f0"
select select "b56a4575-9846-47cf-8067-c59a4853da22"
select select "12f785fb-c378-4b18-841c-21c73dc99083"
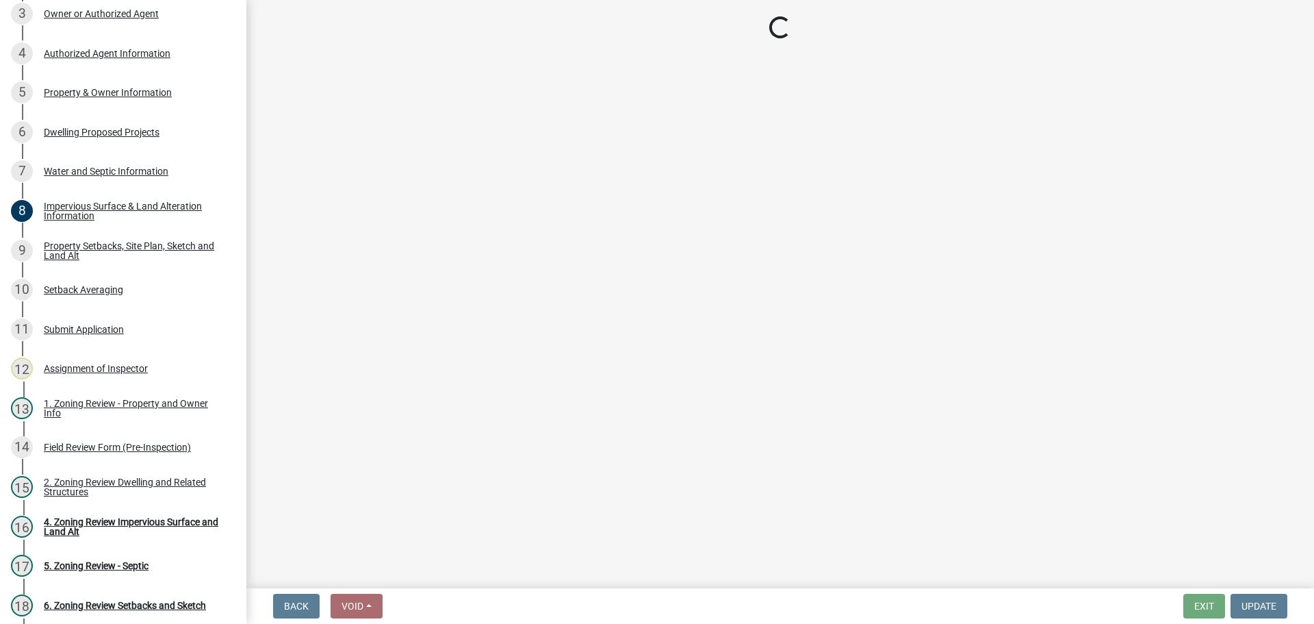
select select "e8ab2dc3-aa3f-46f3-9b4a-37eb25ad84af"
select select "55cff22b-1471-4b51-819a-317e4a6b5cc9"
select select "b98836ba-4715-455d-97ab-be9a9df498a8"
select select "d61e3758-d187-40af-a435-5e09c3f3d509"
select select "c8b8ea71-7088-4e87-a493-7bc88cc2835b"
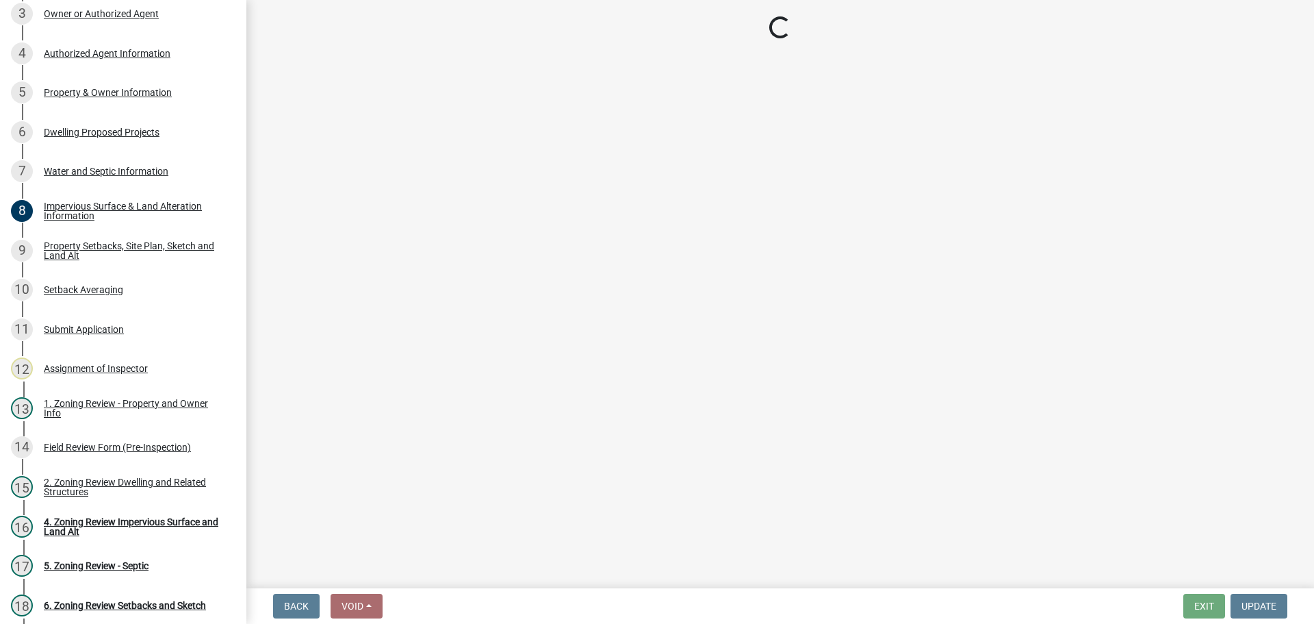
select select "1418c7e3-4054-4b00-84b5-d09b9560f30a"
select select "f51aecae-0421-4f67-bd2d-0cff8a85c7cd"
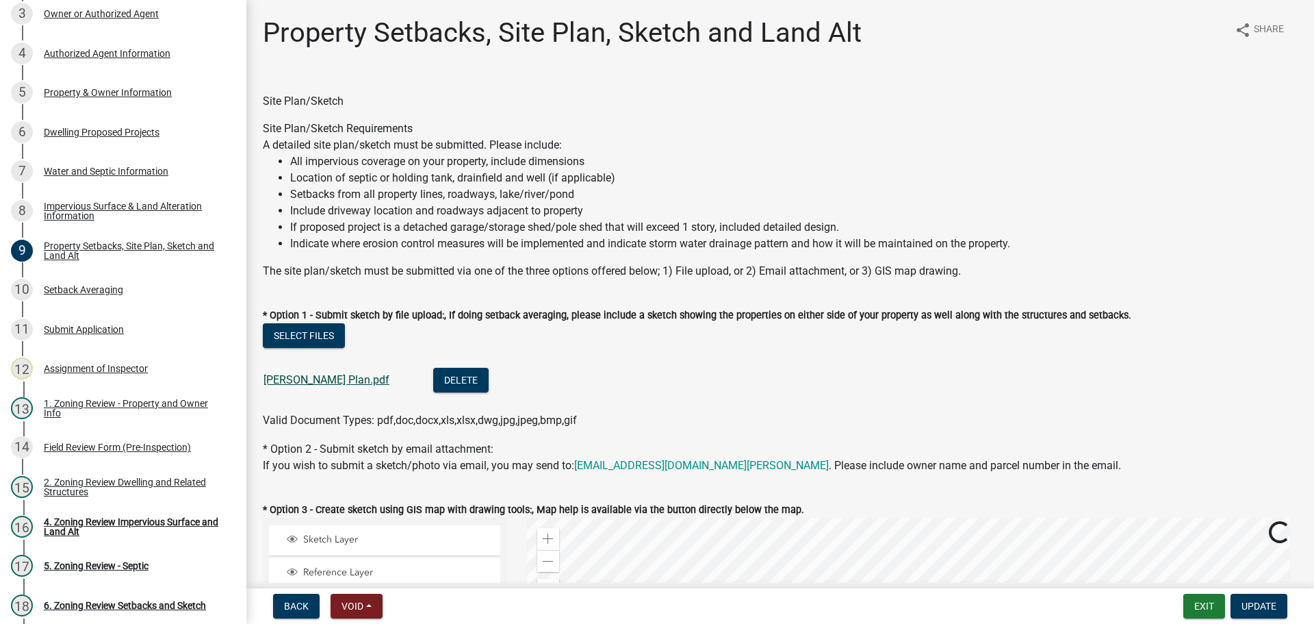
click at [299, 377] on link "Crawford Plan.pdf" at bounding box center [327, 379] width 126 height 13
